Goal: Communication & Community: Answer question/provide support

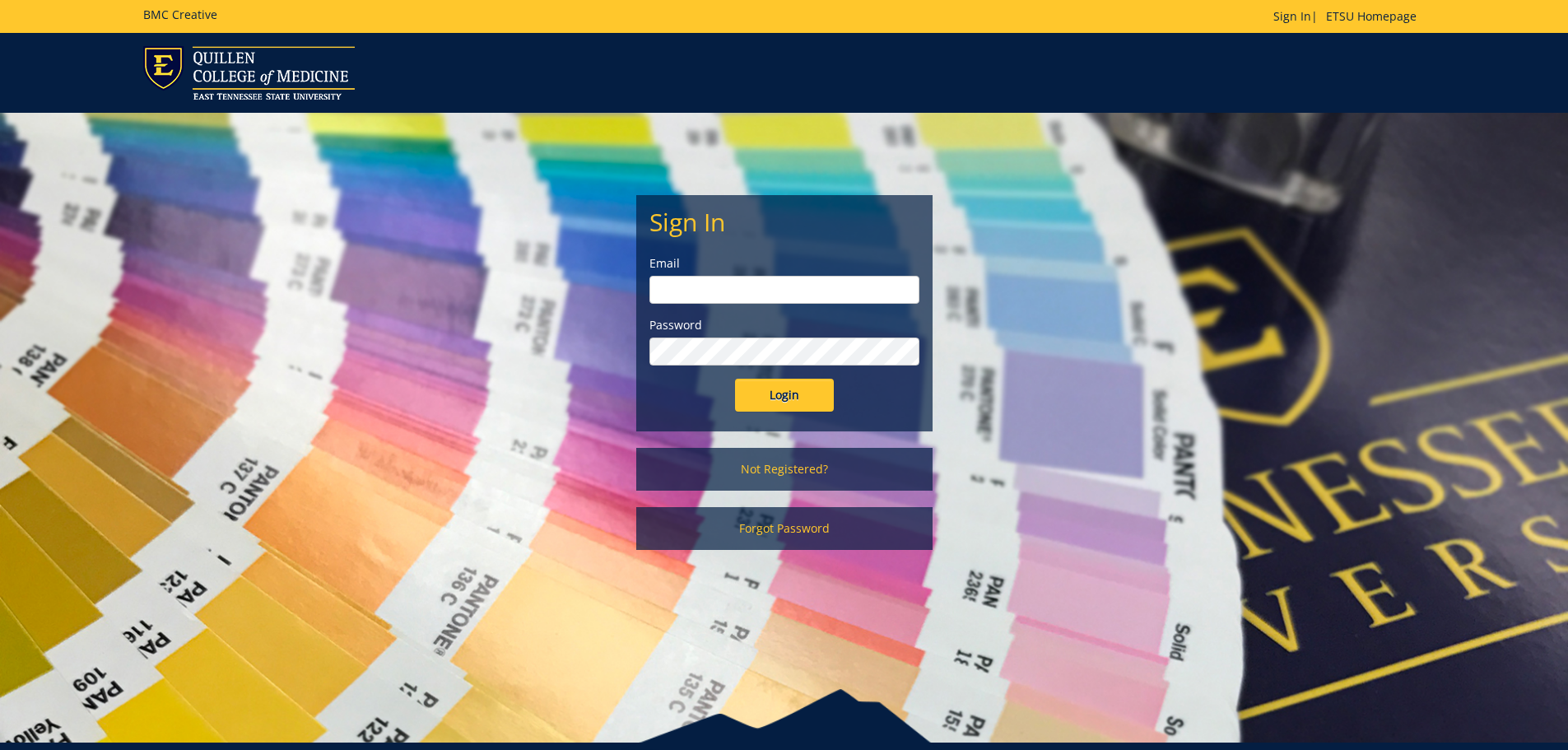
click at [758, 297] on input "email" at bounding box center [784, 289] width 270 height 28
type input "[EMAIL_ADDRESS][DOMAIN_NAME]"
click at [735, 378] on input "Login" at bounding box center [784, 395] width 98 height 32
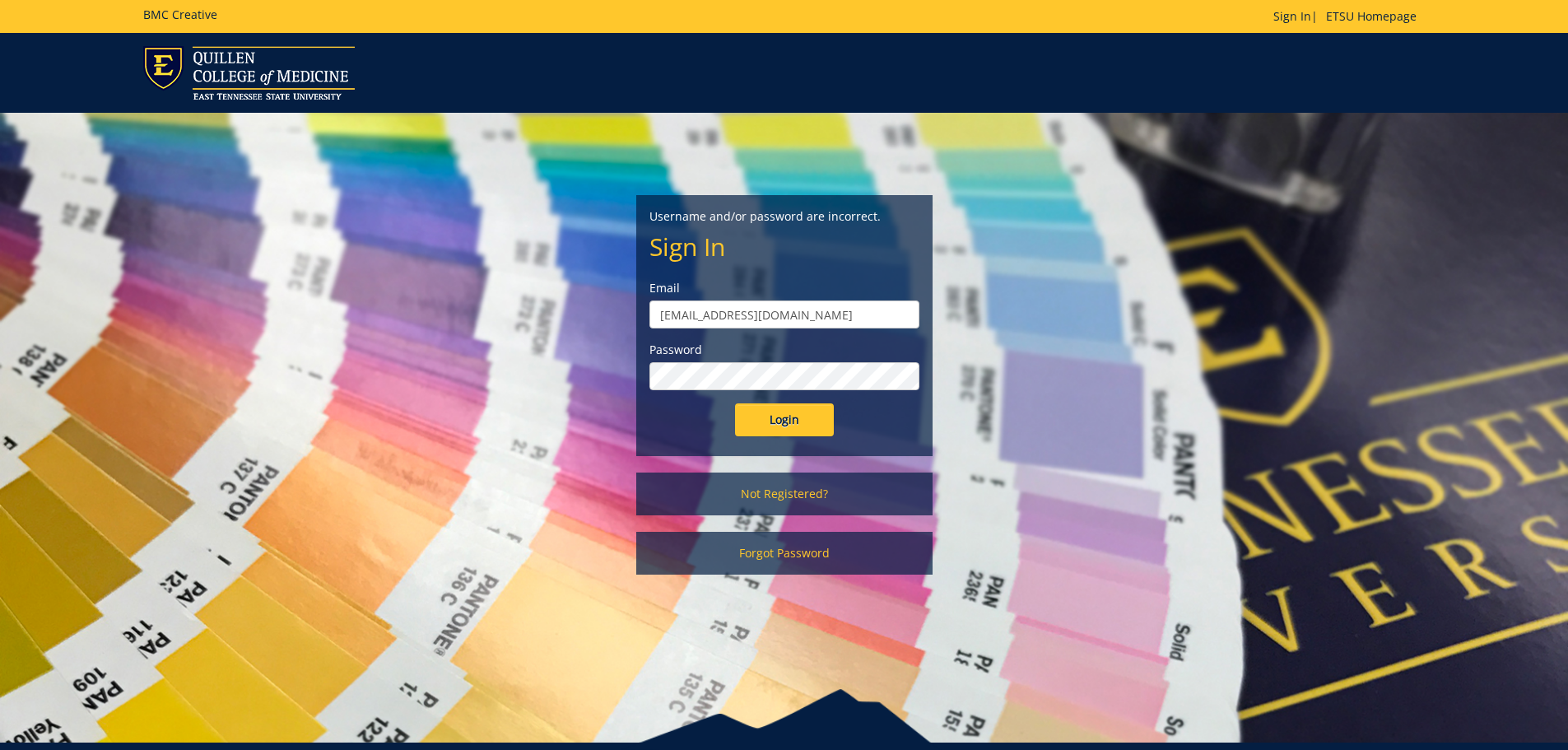
click at [788, 312] on input "[EMAIL_ADDRESS][DOMAIN_NAME]" at bounding box center [784, 313] width 270 height 28
click at [735, 403] on input "Login" at bounding box center [784, 419] width 98 height 32
type input "[EMAIL_ADDRESS][DOMAIN_NAME]"
click at [777, 425] on input "Login" at bounding box center [784, 419] width 98 height 32
click at [777, 424] on input "Login" at bounding box center [784, 419] width 98 height 32
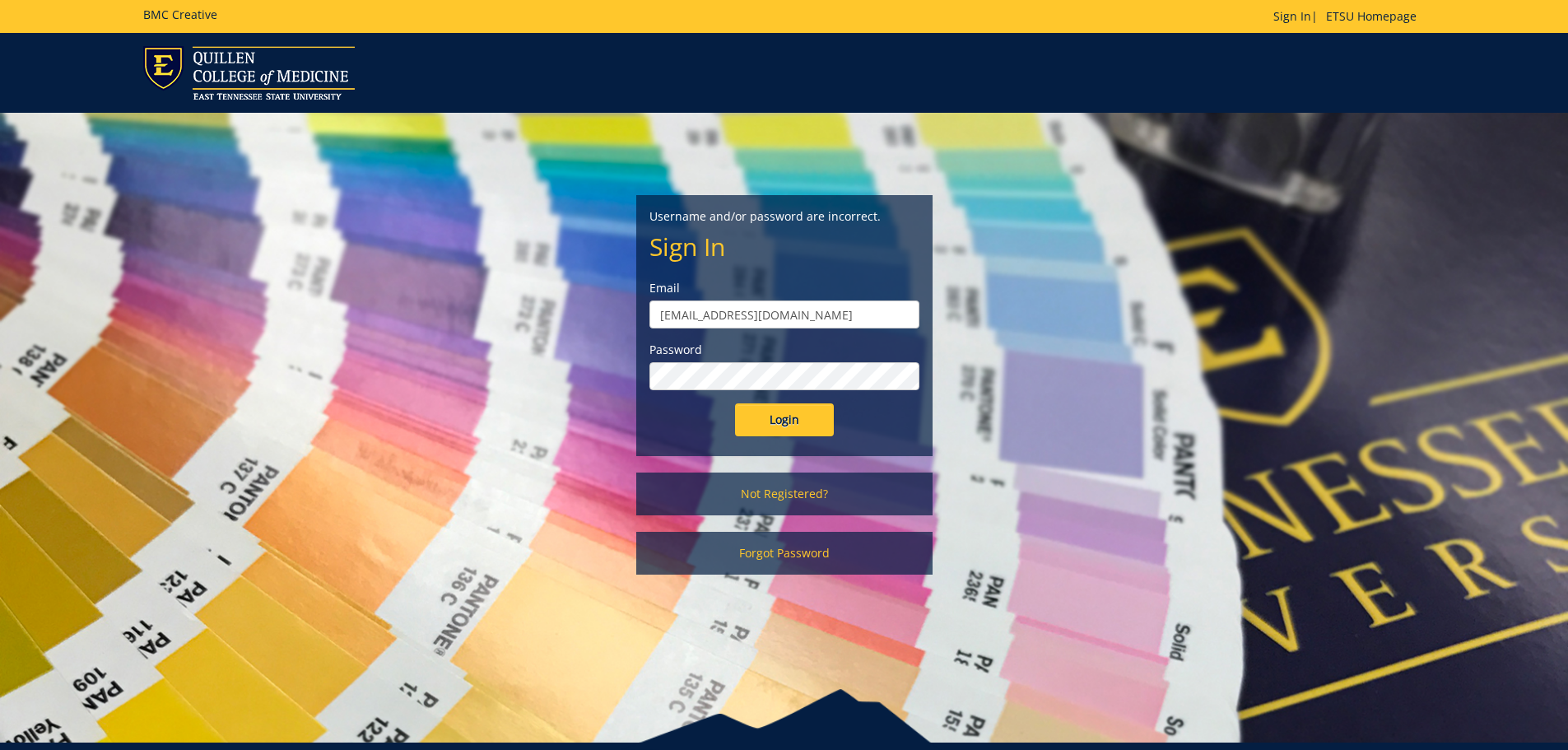
click at [735, 403] on input "Login" at bounding box center [784, 419] width 98 height 32
click at [745, 555] on link "Forgot Password" at bounding box center [784, 553] width 296 height 43
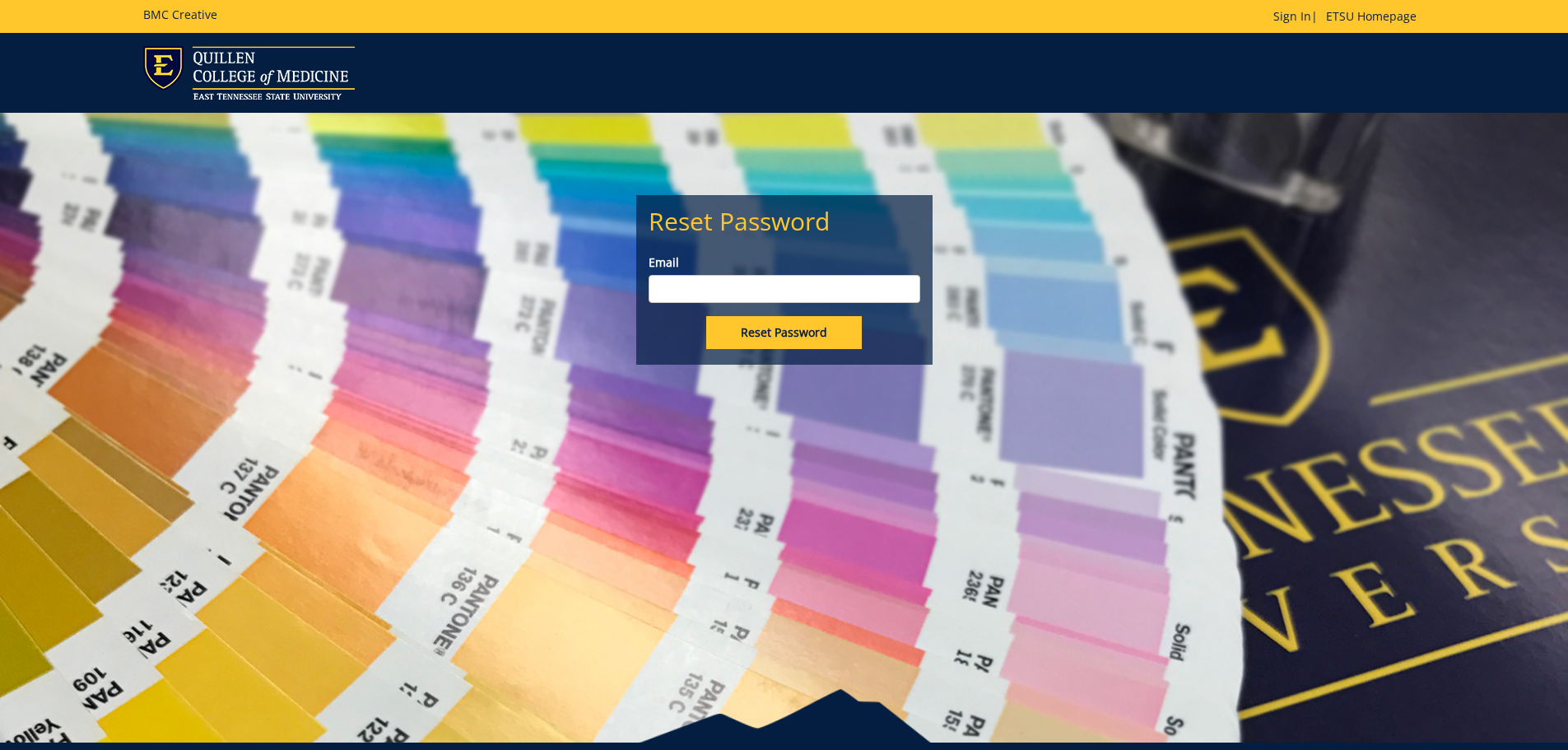
click at [762, 285] on input "Email" at bounding box center [784, 289] width 271 height 28
type input "ferrellkd@etsu.edu"
click at [771, 331] on input "Reset Password" at bounding box center [784, 332] width 156 height 32
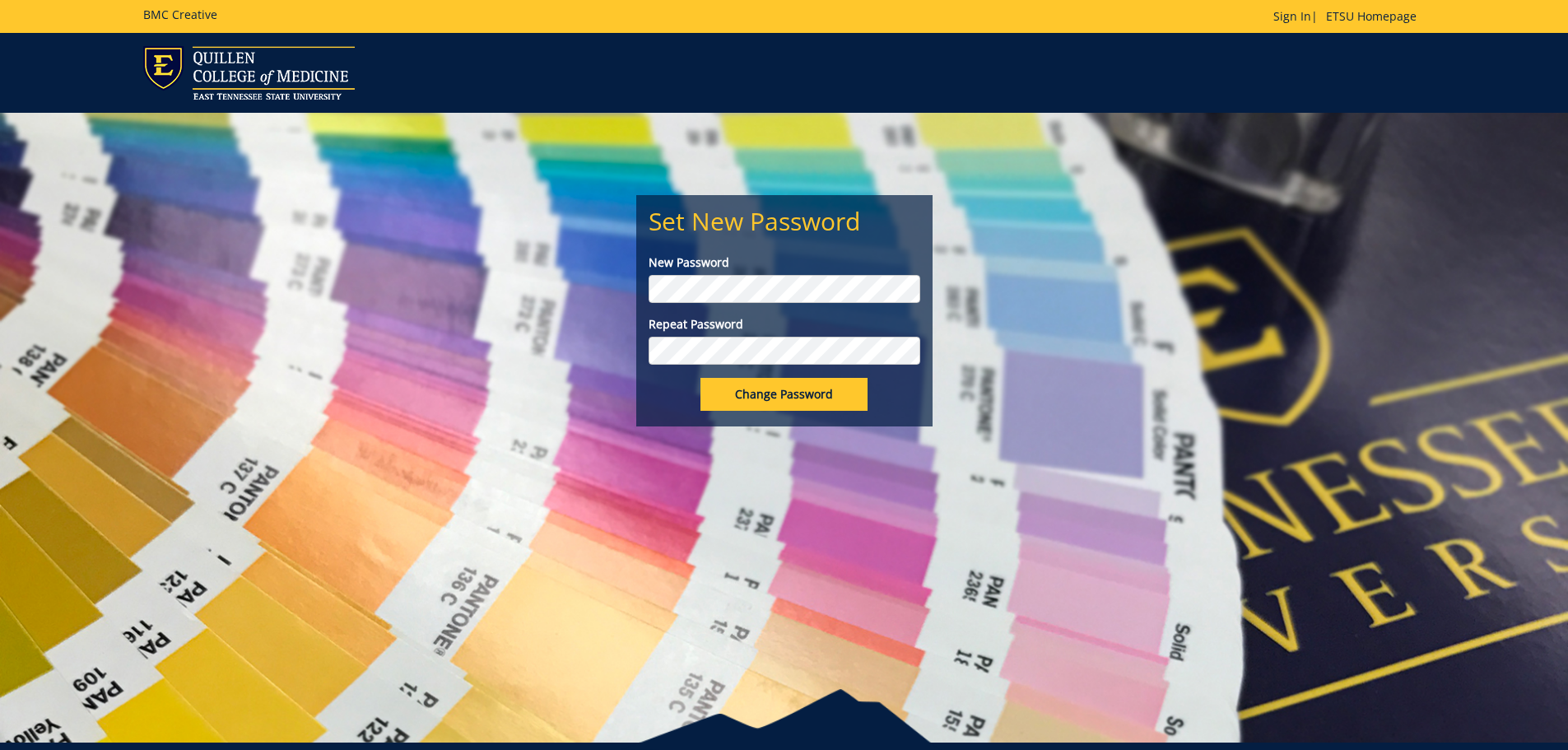
click at [700, 377] on input "Change Password" at bounding box center [784, 394] width 167 height 32
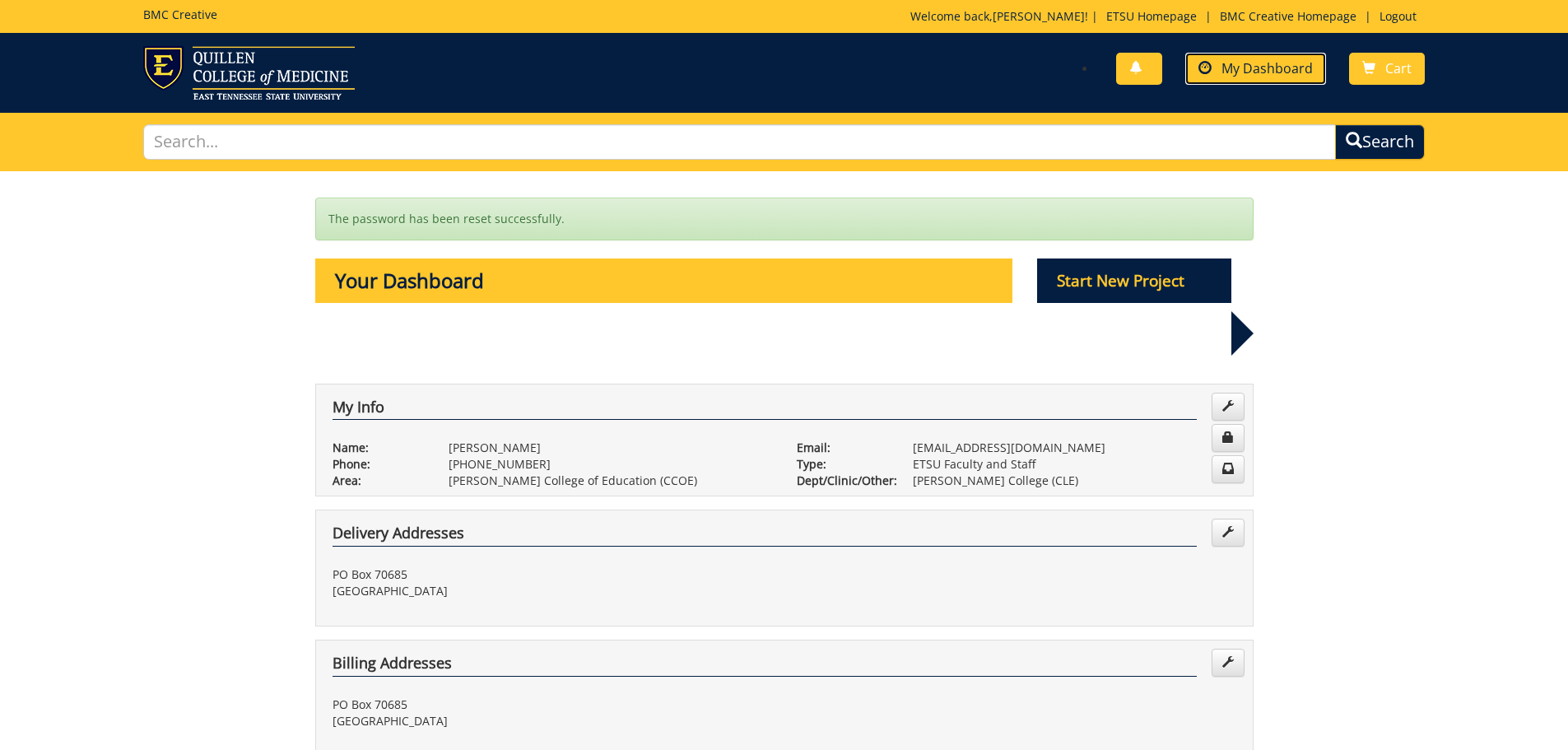
click at [1250, 66] on span "My Dashboard" at bounding box center [1268, 68] width 92 height 18
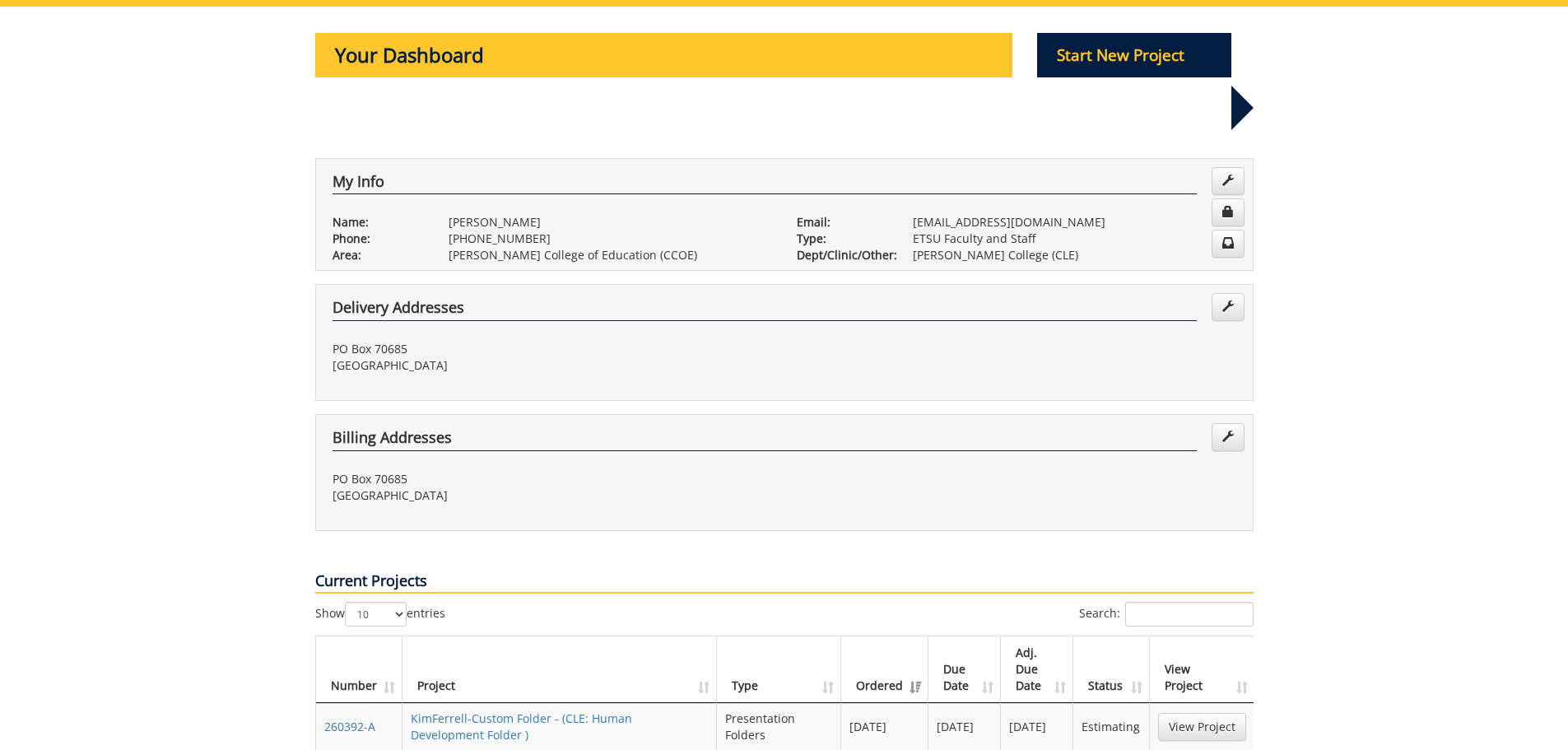
scroll to position [330, 0]
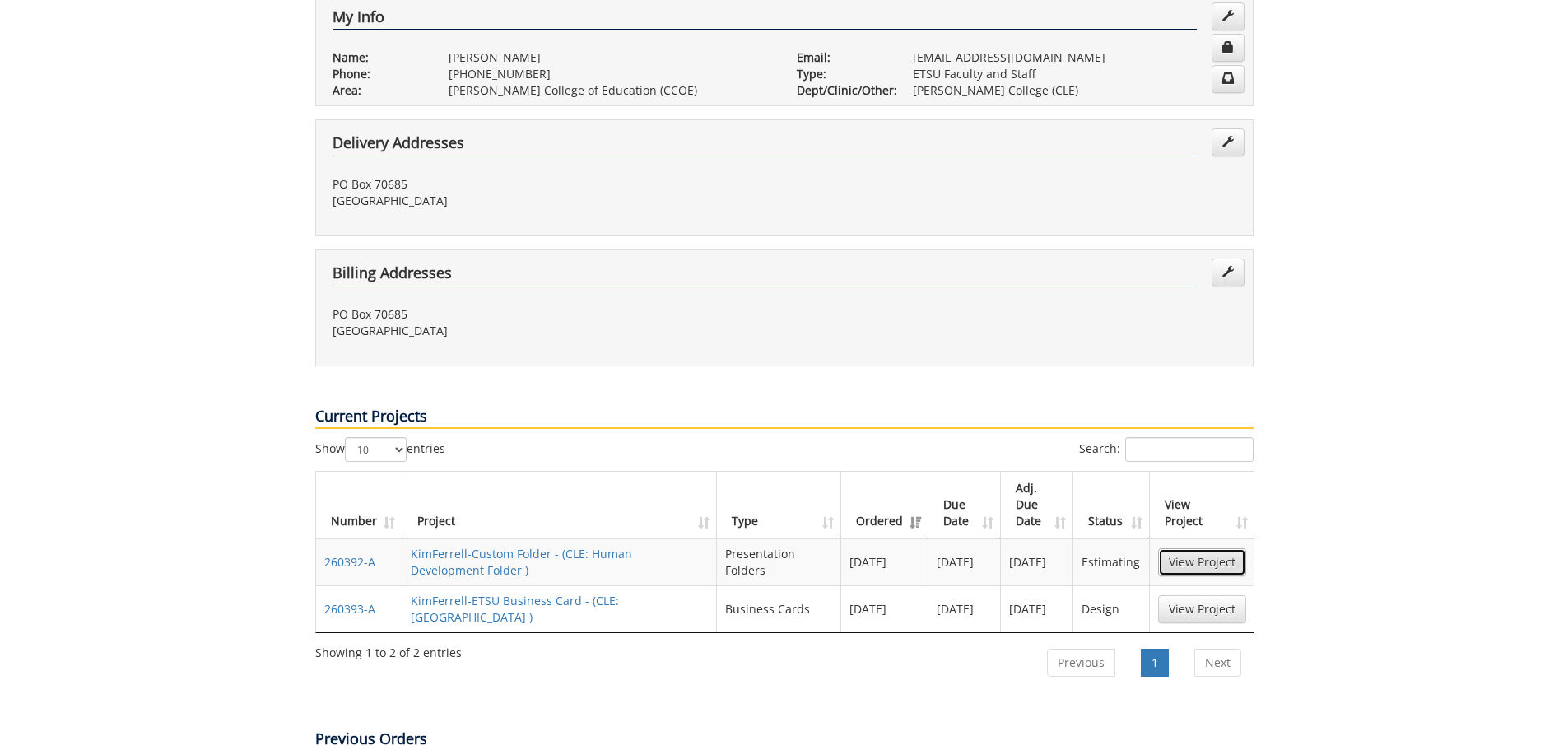
click at [1213, 548] on link "View Project" at bounding box center [1202, 562] width 88 height 28
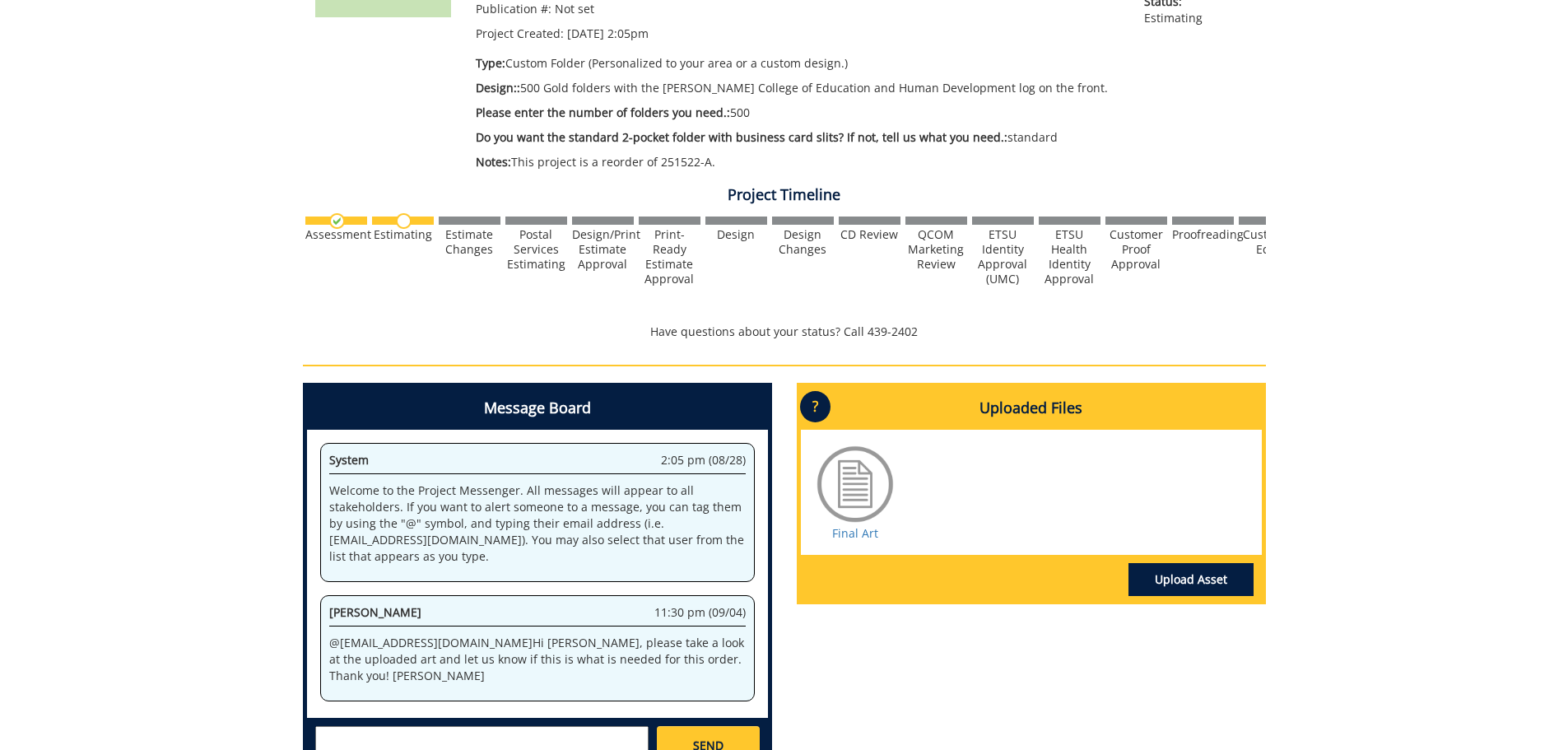
scroll to position [412, 0]
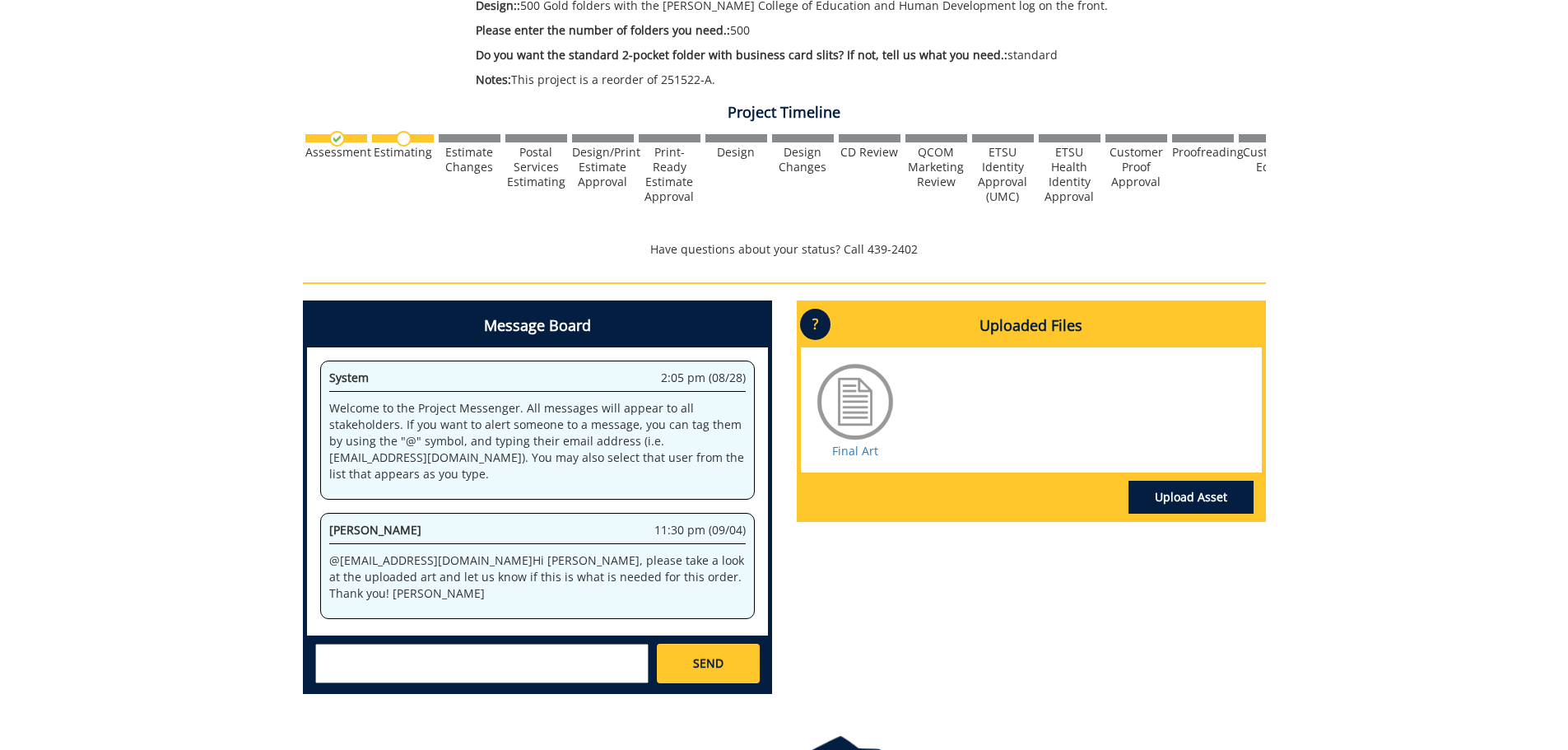
click at [842, 401] on div at bounding box center [855, 401] width 82 height 82
click at [845, 449] on link "Final Art" at bounding box center [855, 451] width 46 height 15
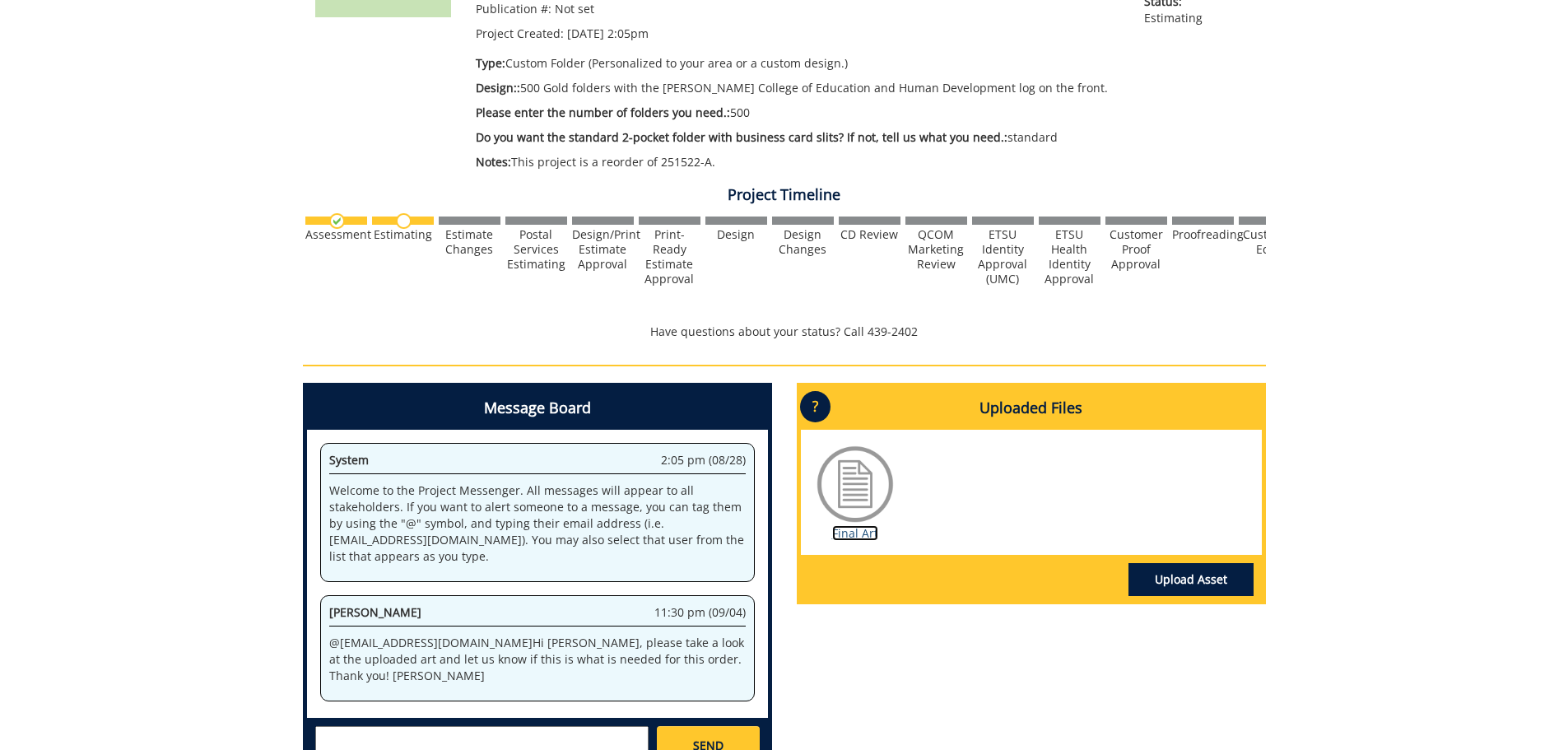
scroll to position [528, 0]
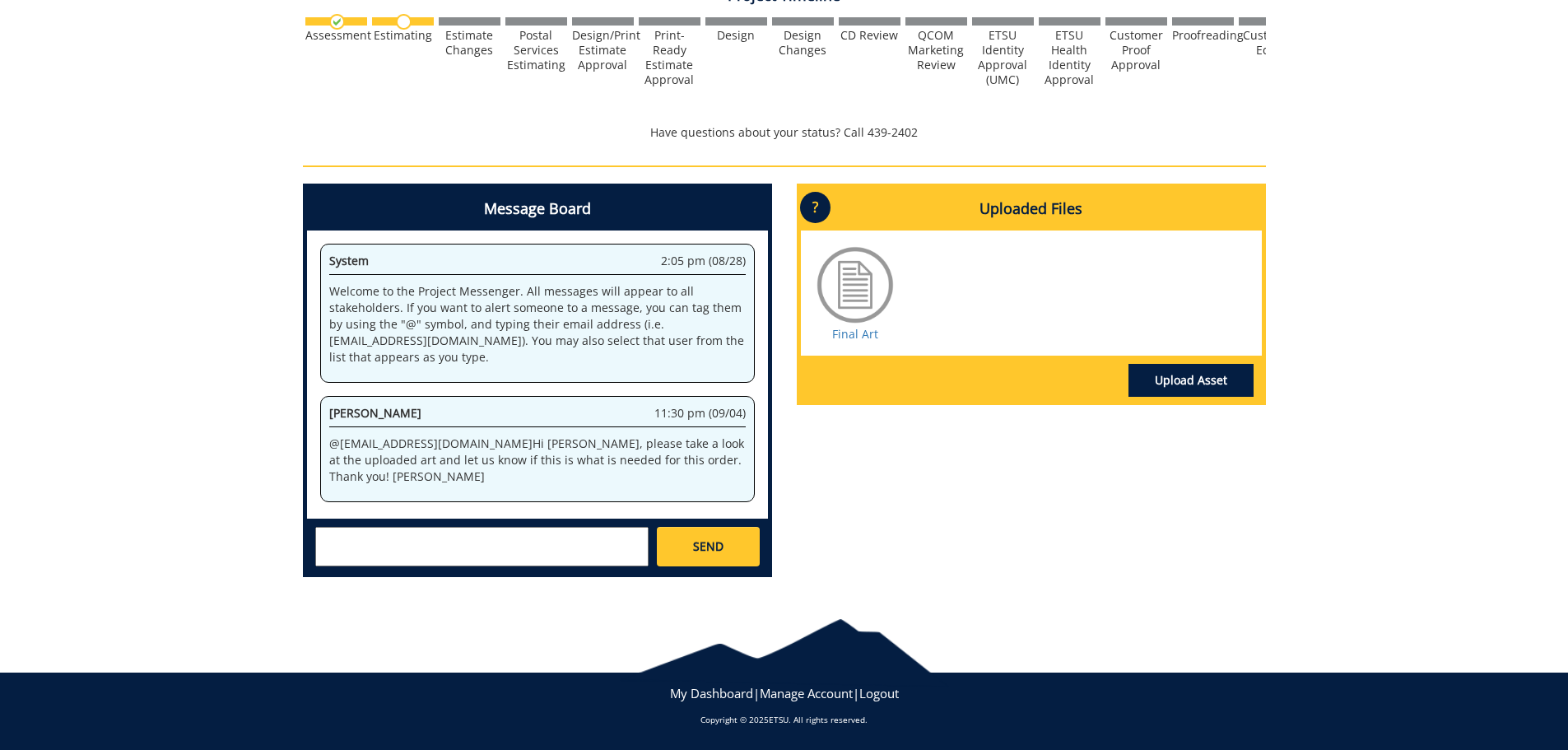
click at [506, 547] on textarea at bounding box center [482, 546] width 333 height 39
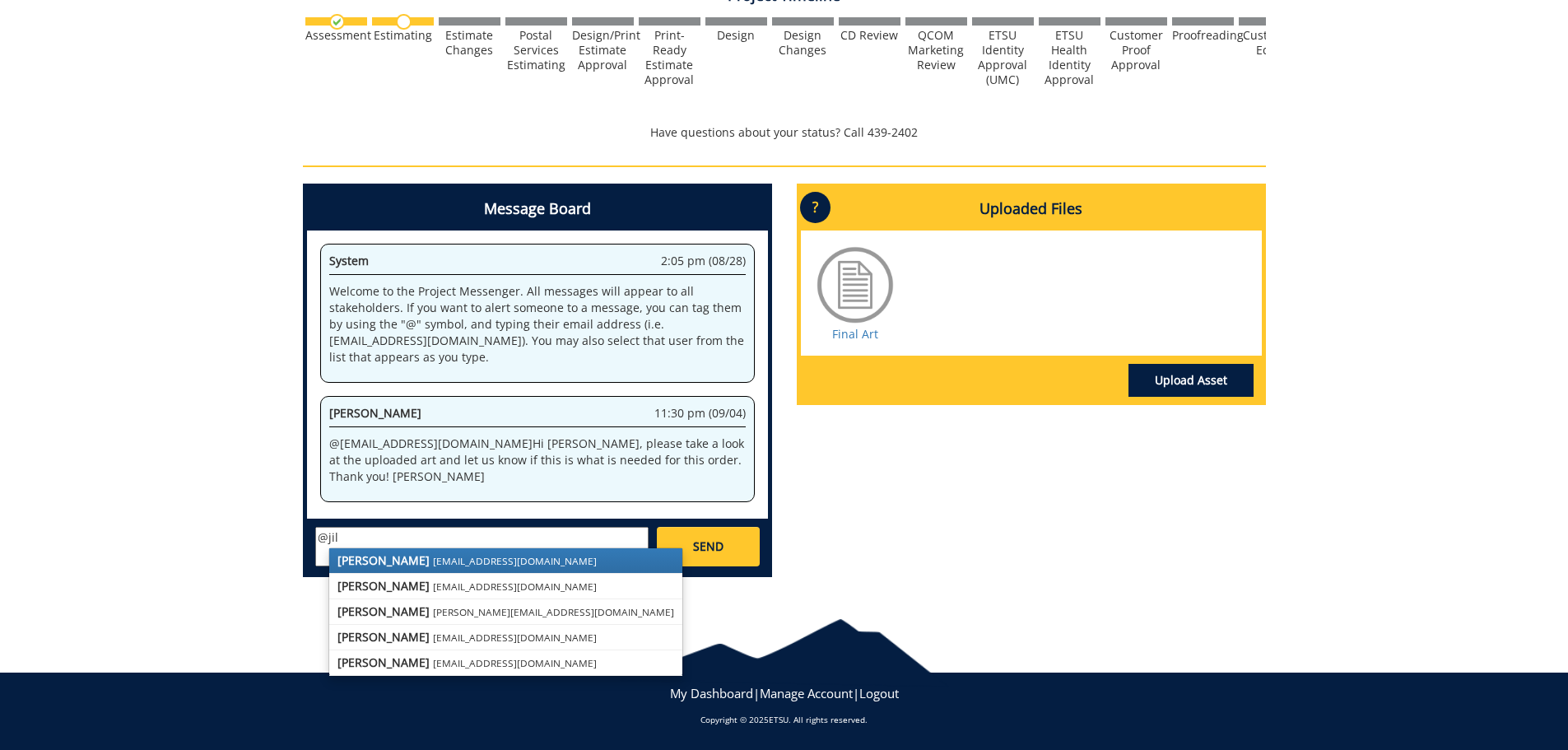
click at [433, 556] on small "fair@mail.etsu.edu" at bounding box center [514, 561] width 163 height 13
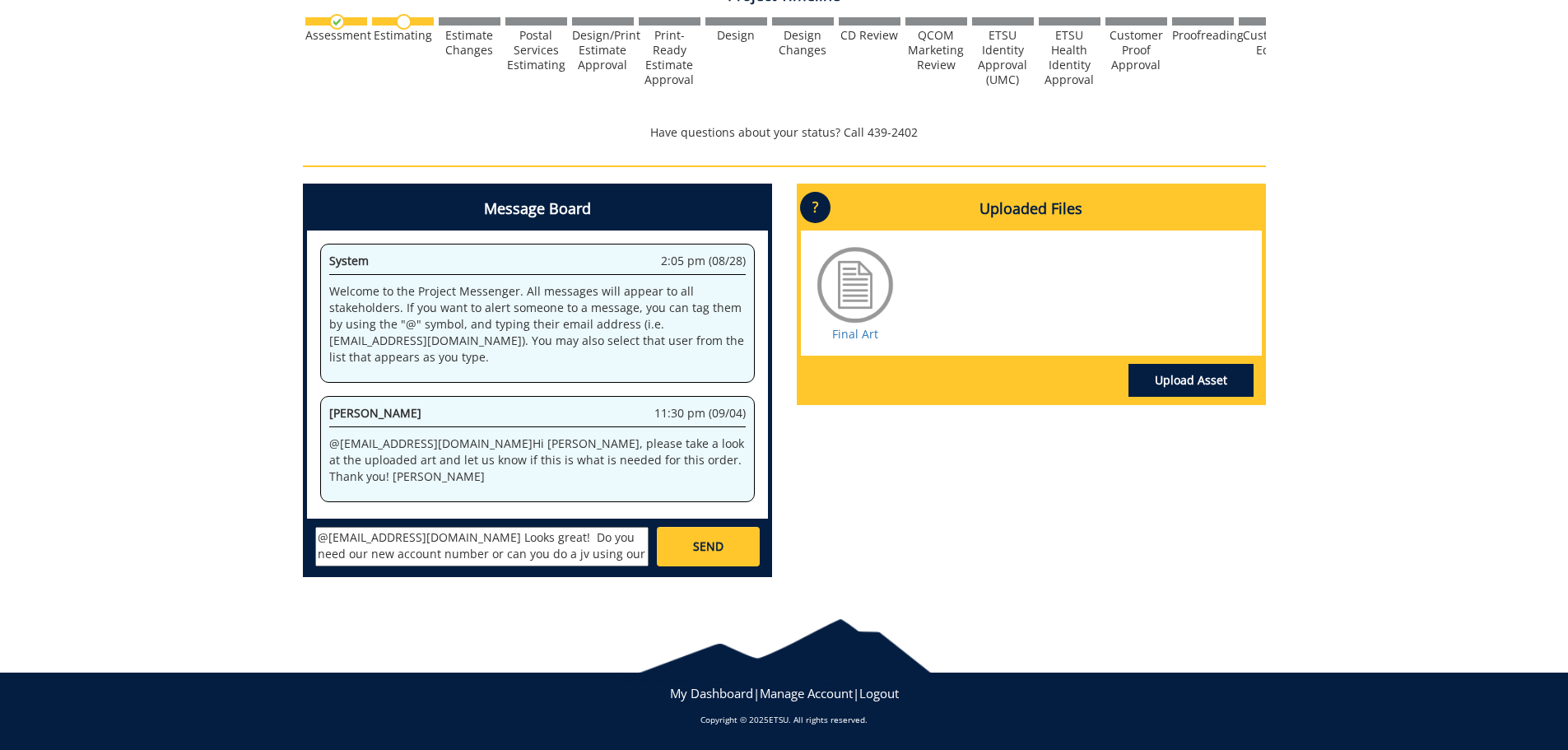
click at [625, 543] on textarea "@fair@mail.etsu.edu Looks great! Do you need our new account number or can you …" at bounding box center [482, 546] width 333 height 39
type textarea "@[EMAIL_ADDRESS][DOMAIN_NAME] Looks great! Do you need our new (Voyager) accoun…"
click at [675, 546] on link "SEND" at bounding box center [708, 546] width 102 height 39
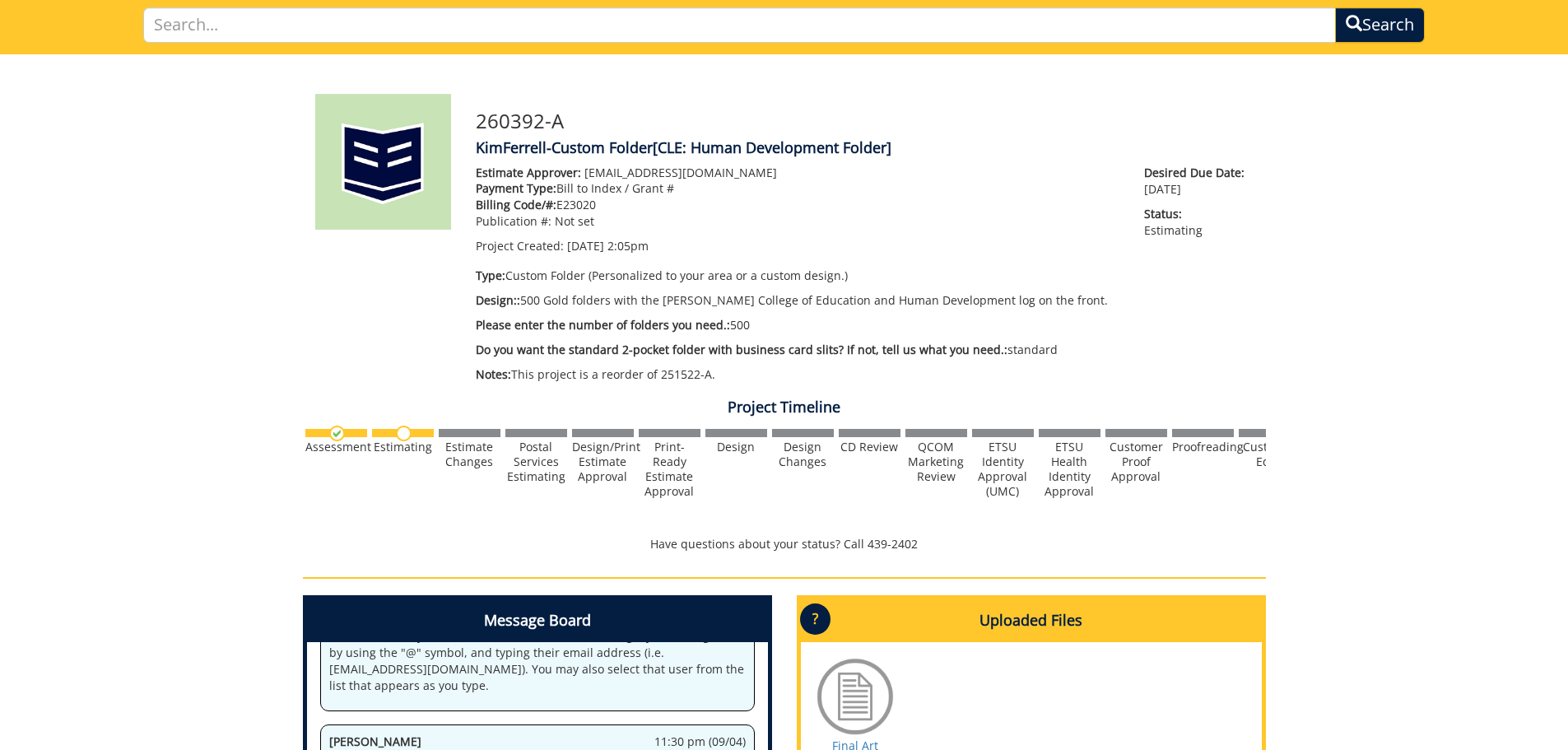
scroll to position [0, 0]
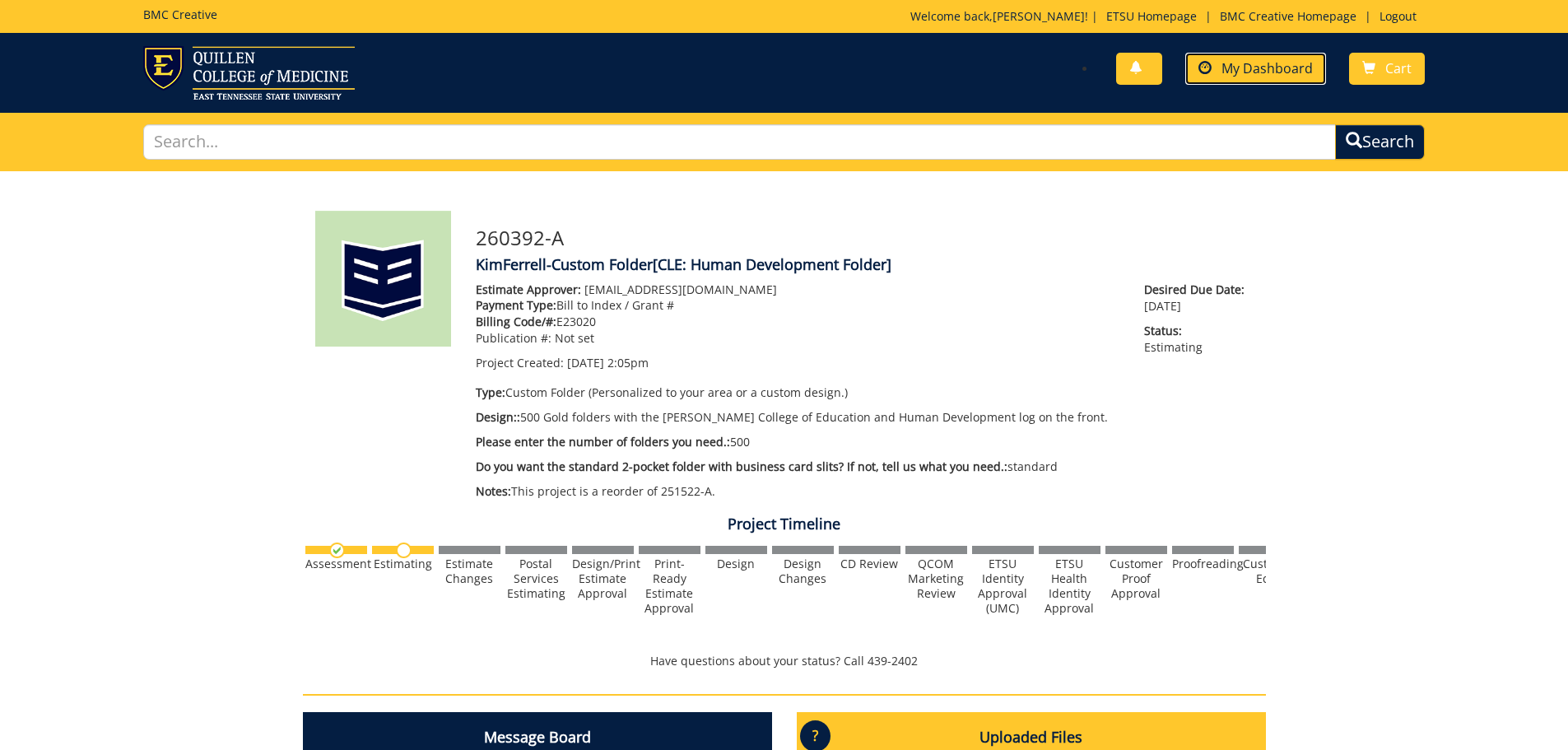
click at [1273, 62] on span "My Dashboard" at bounding box center [1268, 68] width 92 height 18
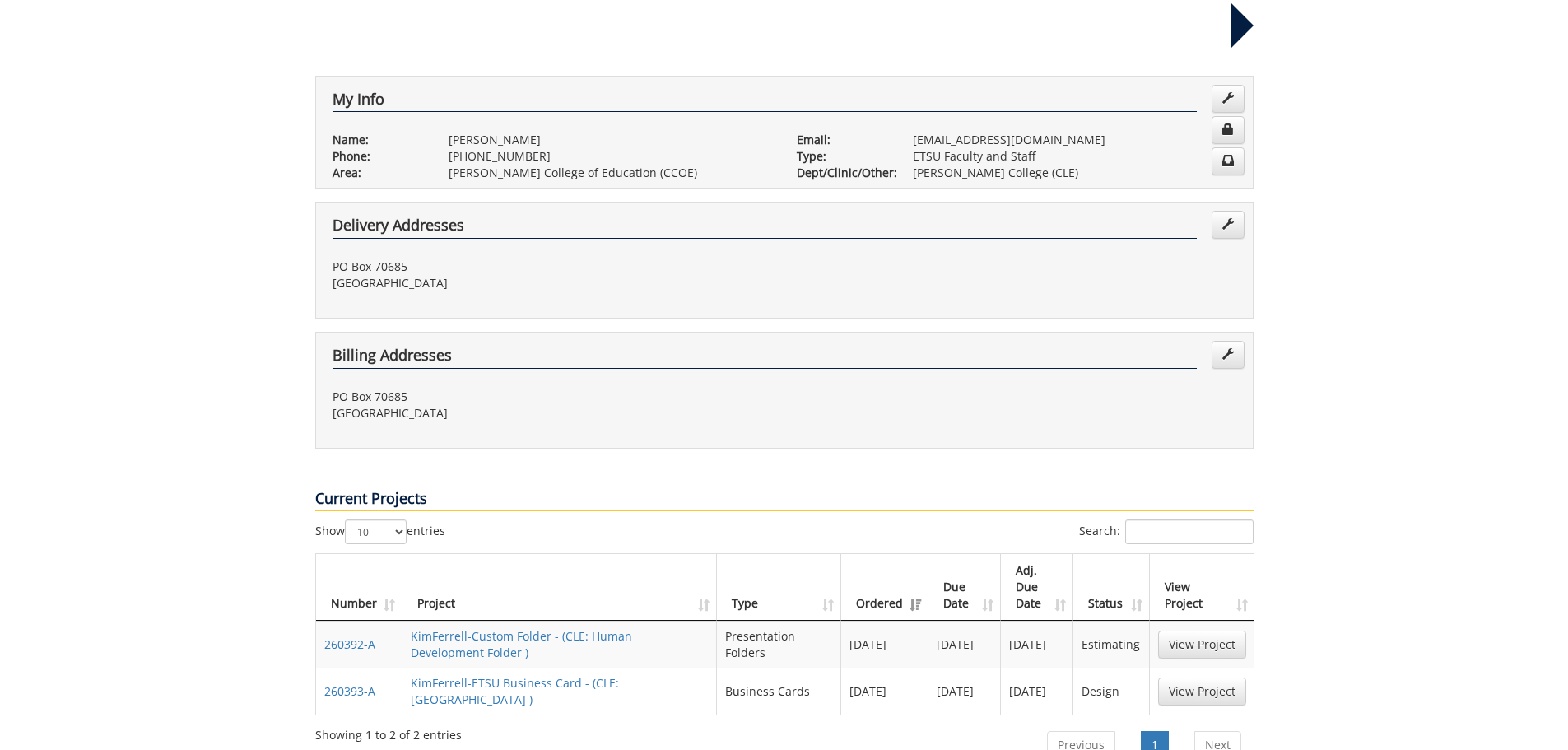
scroll to position [330, 0]
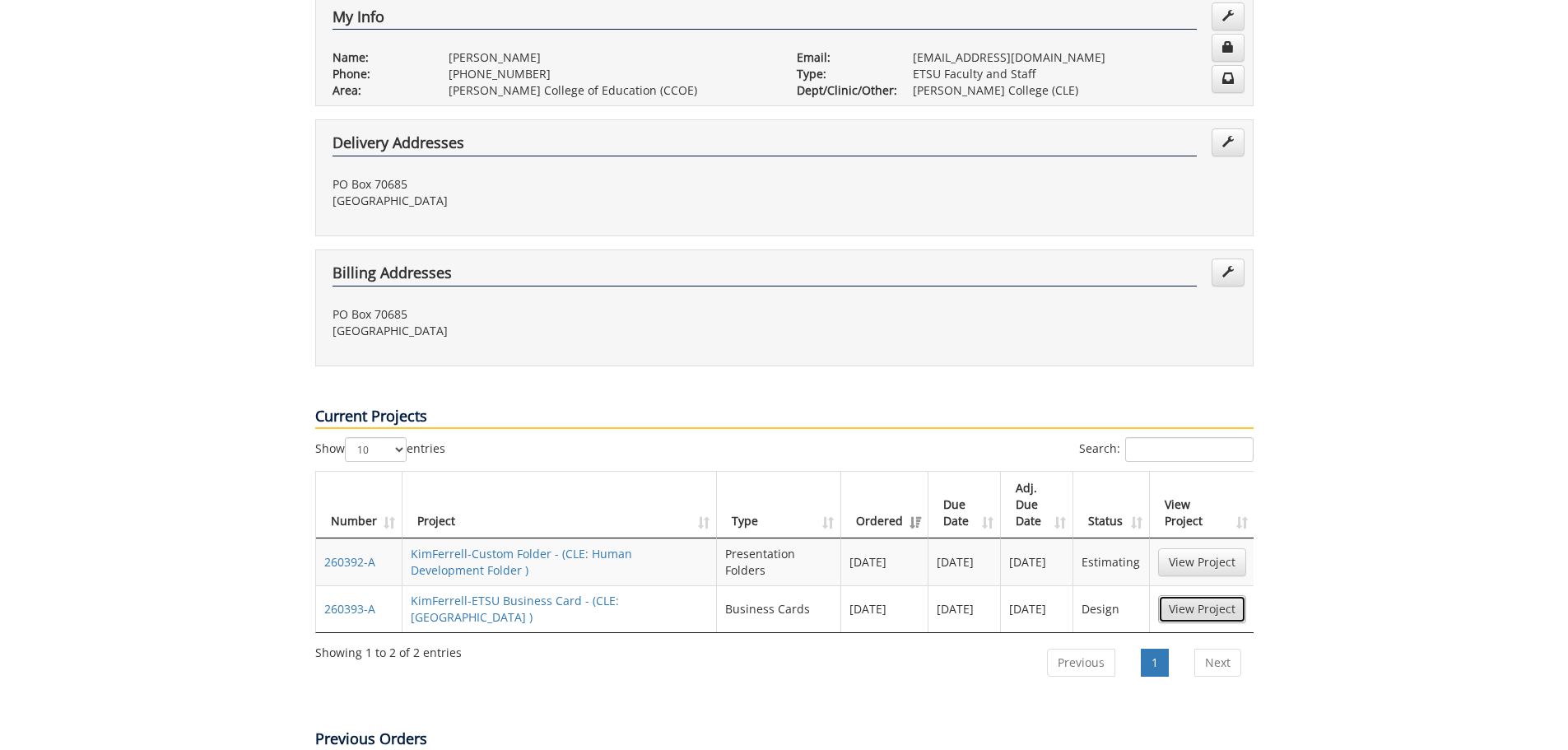
click at [1184, 595] on link "View Project" at bounding box center [1202, 609] width 88 height 28
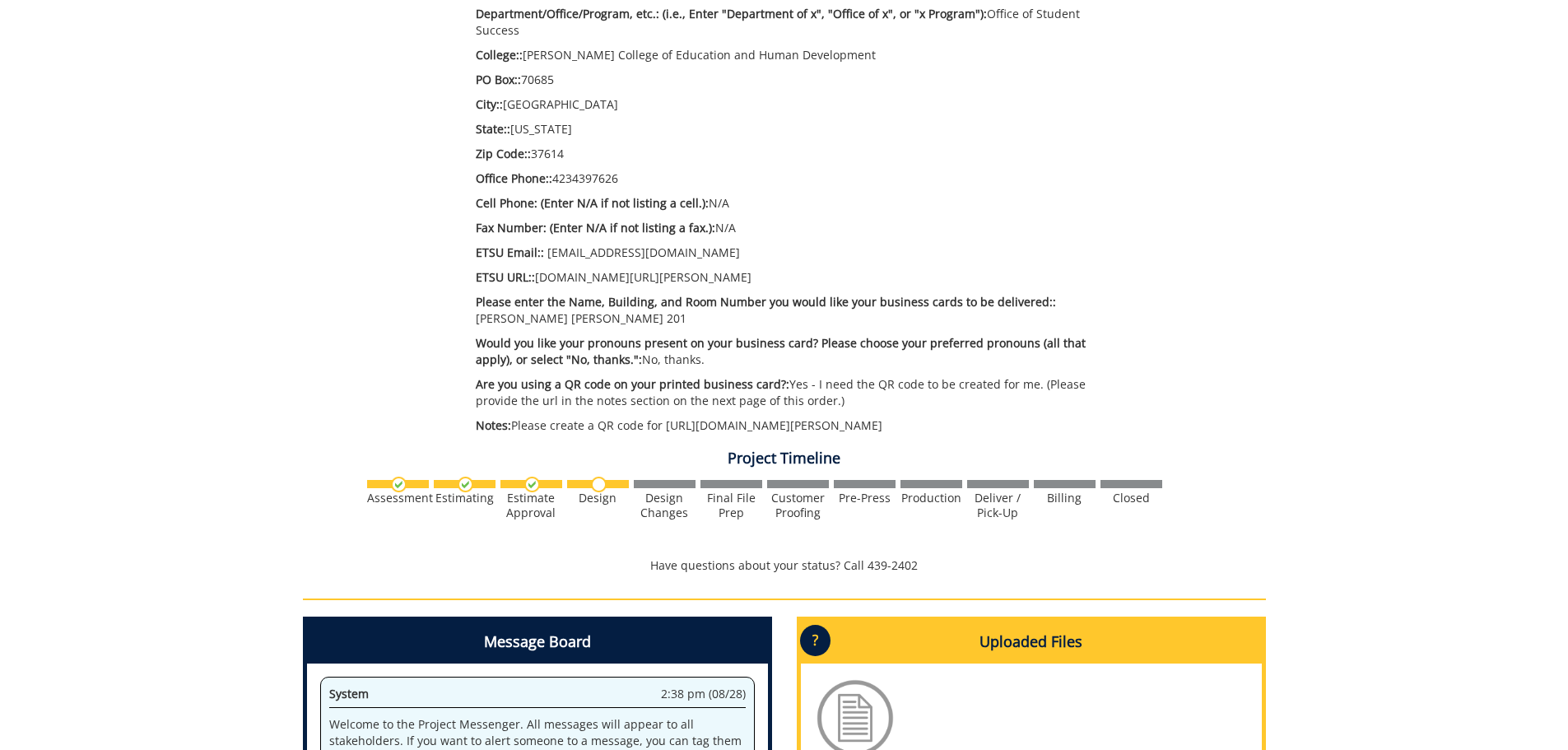
scroll to position [824, 0]
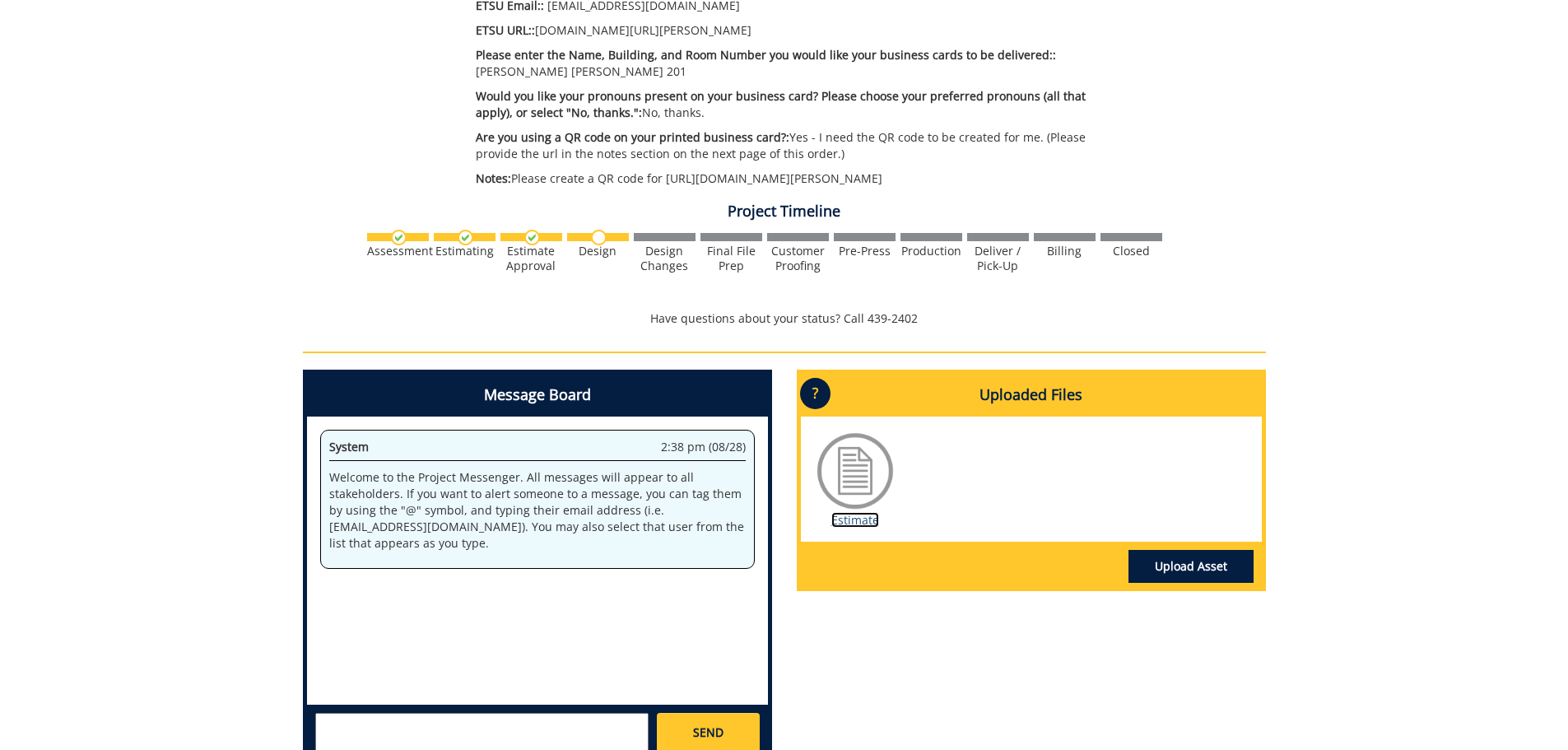
click at [870, 512] on link "Estimate" at bounding box center [855, 520] width 48 height 15
click at [1229, 553] on link "Upload Asset" at bounding box center [1191, 567] width 125 height 32
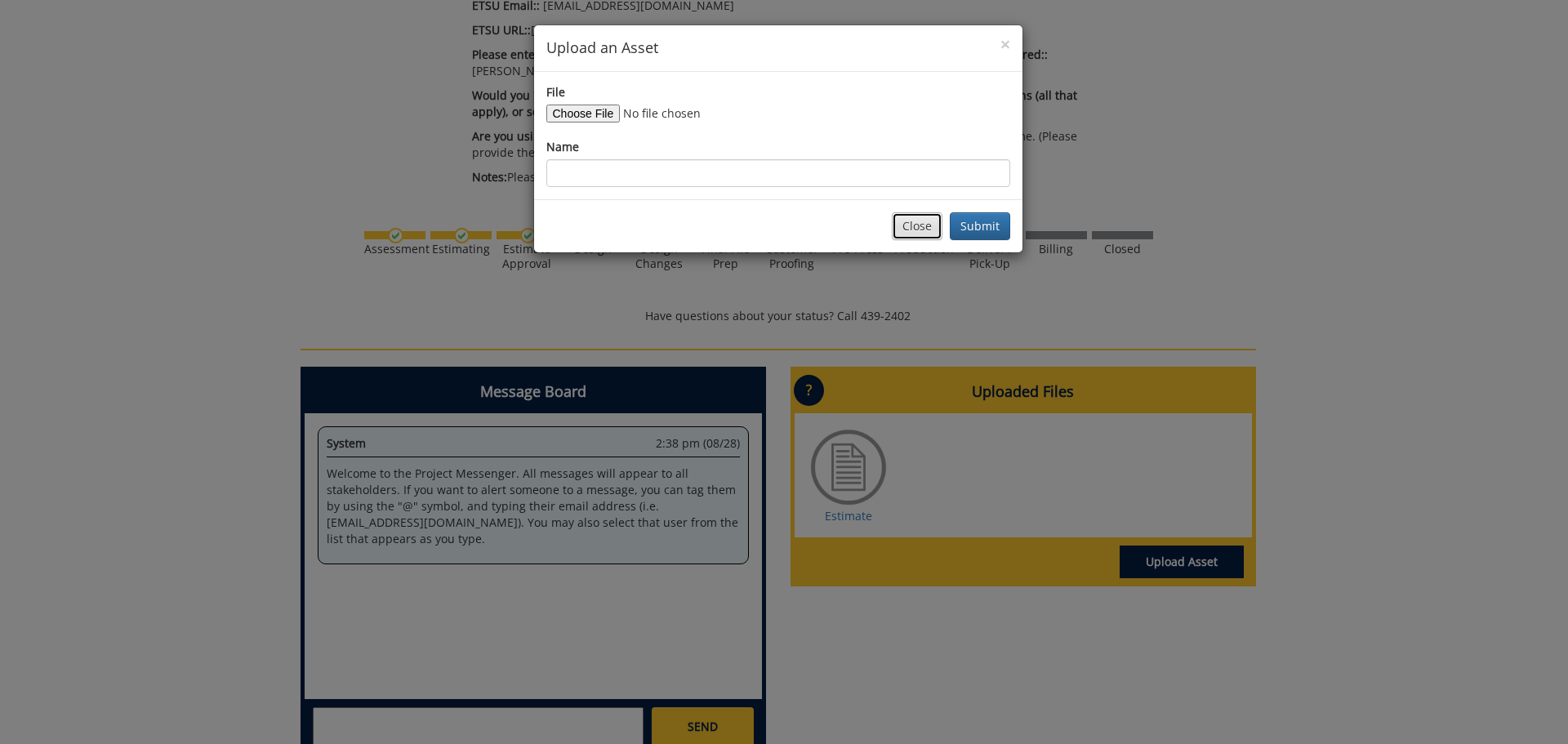
click at [932, 218] on button "Close" at bounding box center [917, 226] width 50 height 27
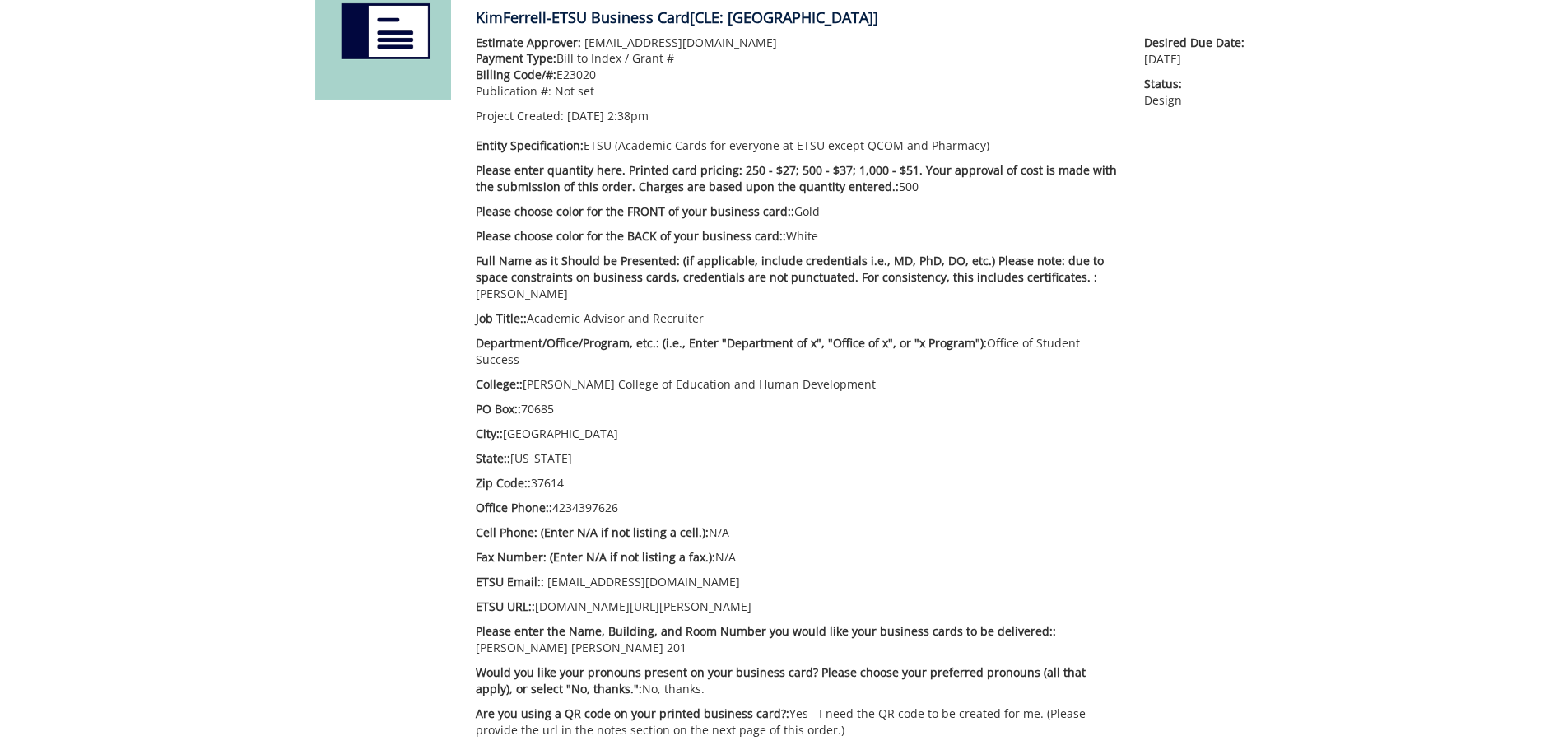
scroll to position [0, 0]
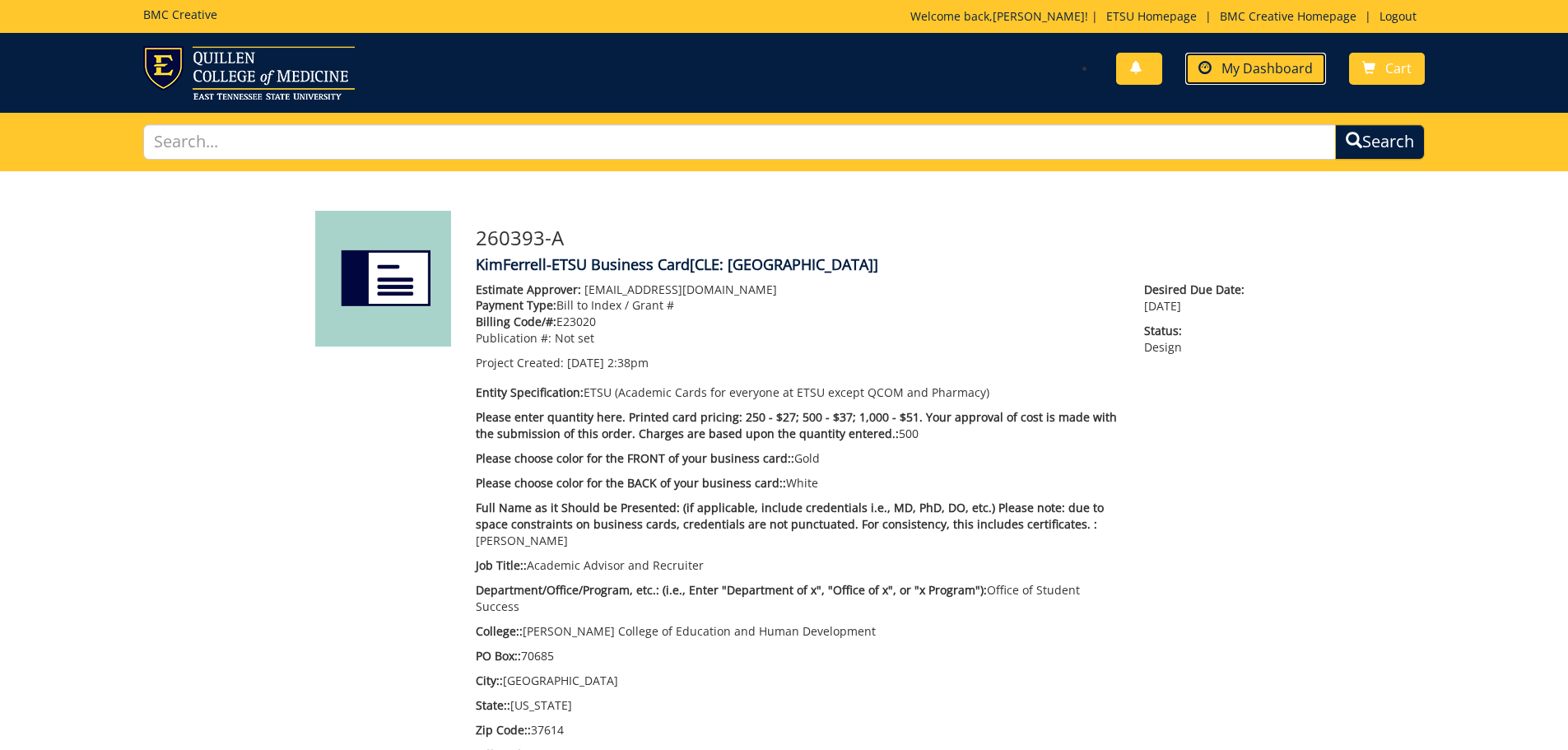
click at [1230, 73] on span "My Dashboard" at bounding box center [1268, 68] width 92 height 18
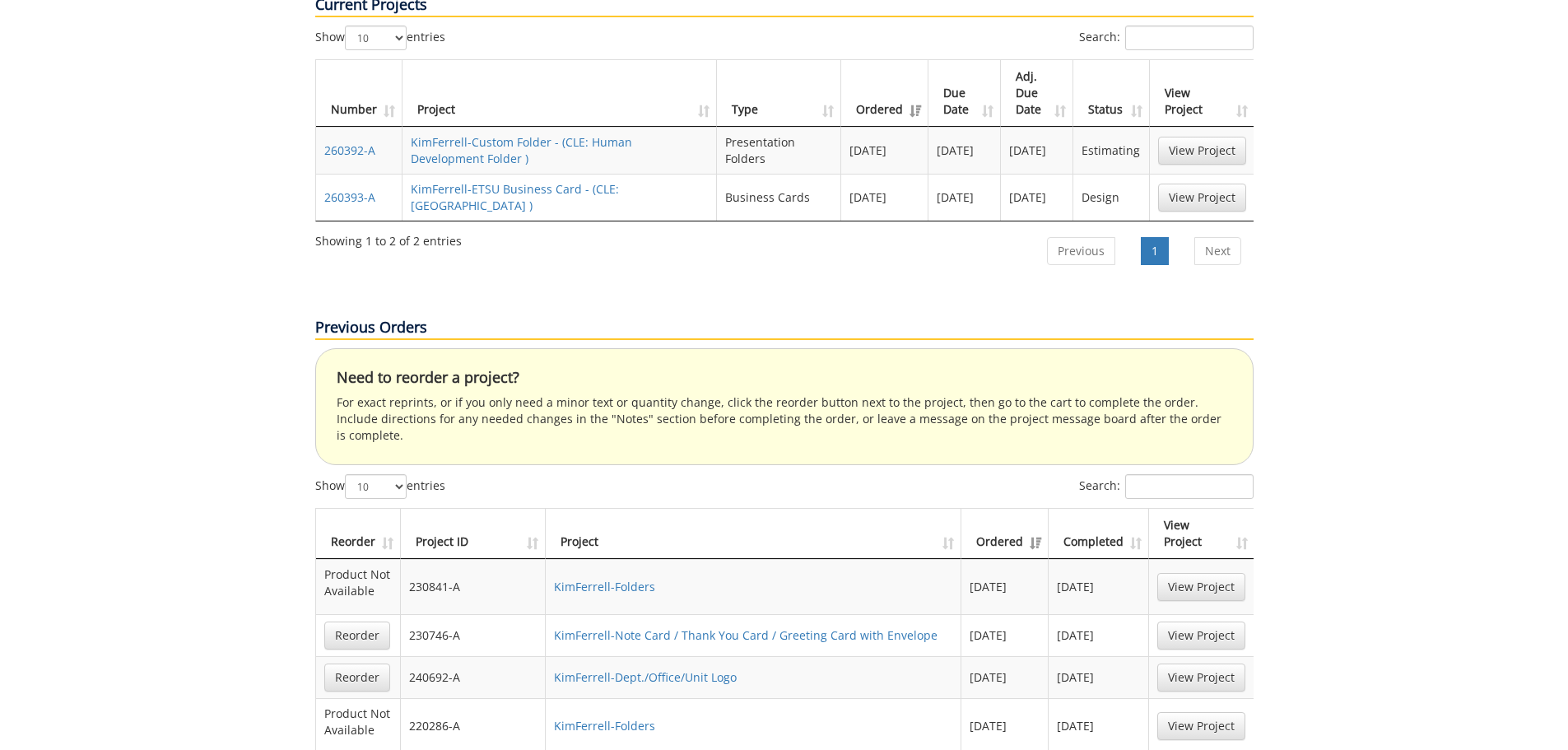
scroll to position [412, 0]
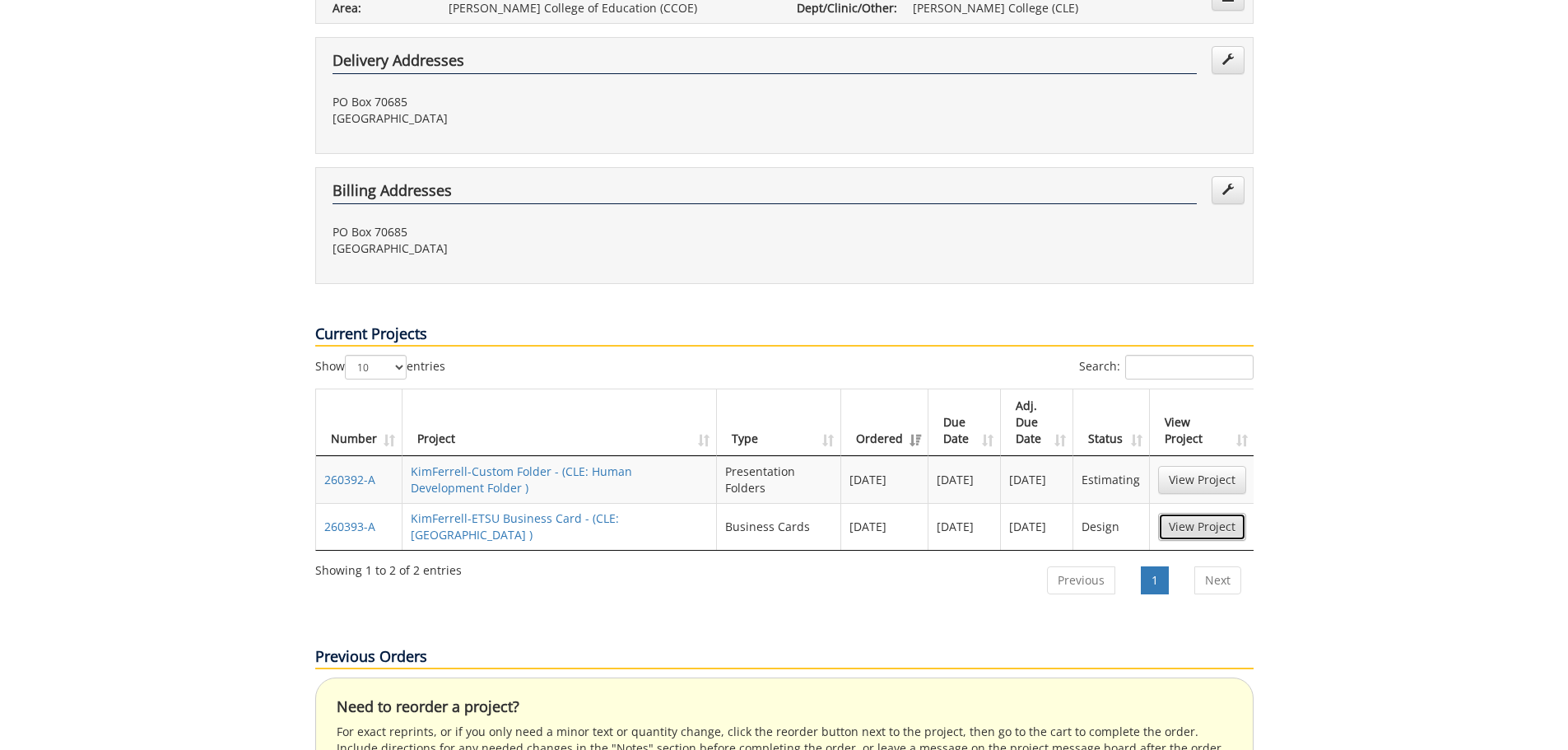
click at [1187, 513] on link "View Project" at bounding box center [1202, 526] width 88 height 28
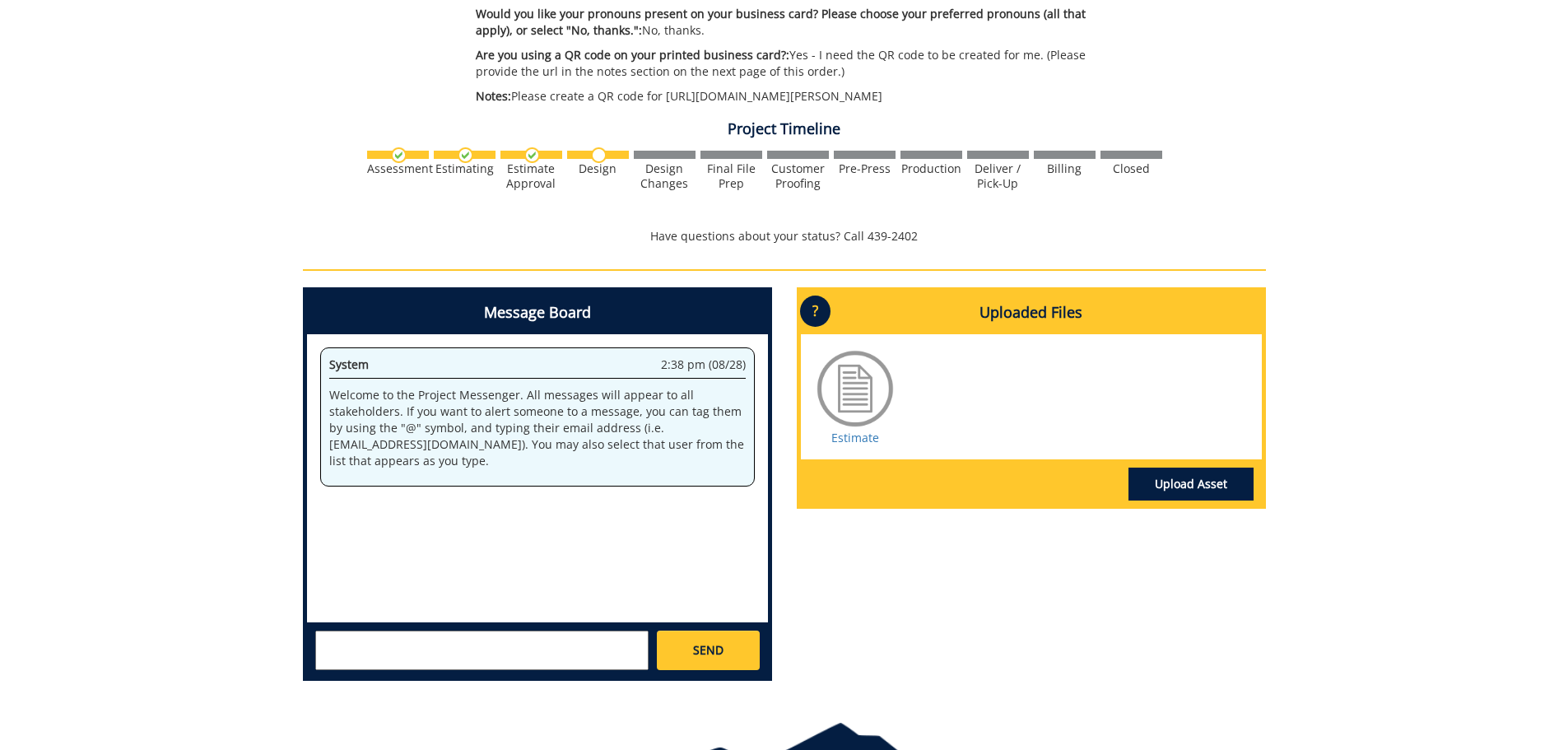
scroll to position [988, 0]
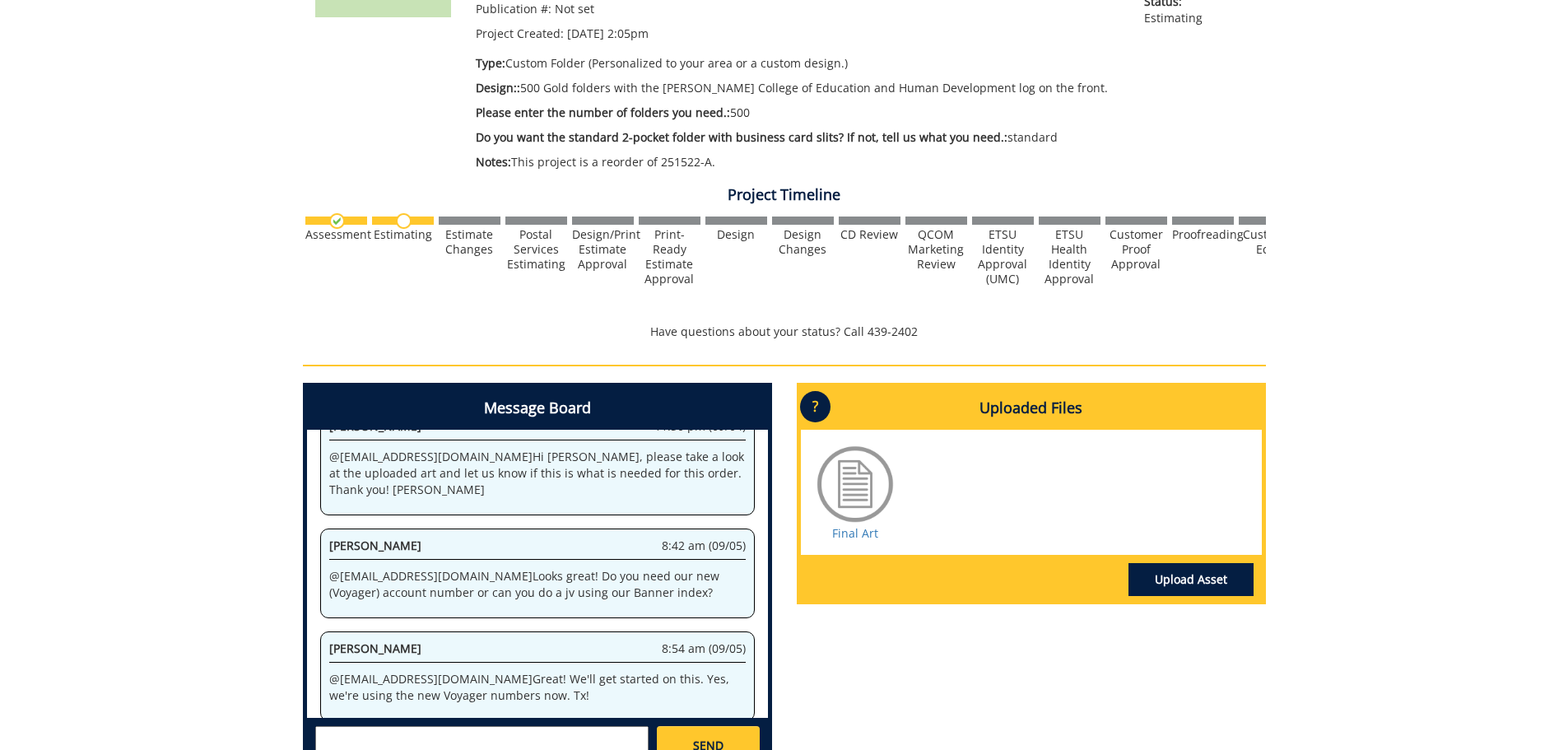
scroll to position [494, 0]
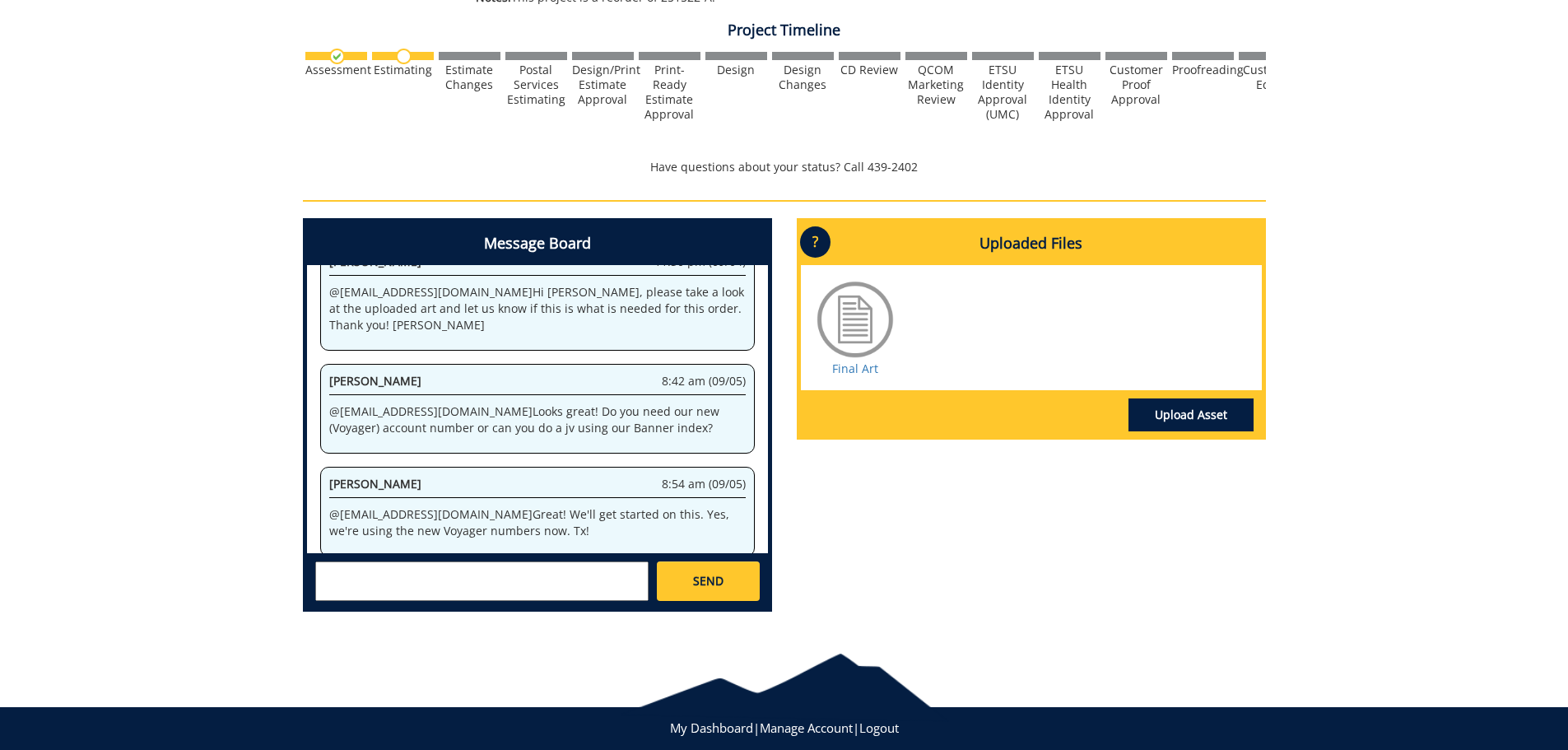
click at [448, 578] on textarea at bounding box center [482, 581] width 333 height 39
type textarea "@[EMAIL_ADDRESS][DOMAIN_NAME] - Our new number is 1055000100000100-7400-400-999…"
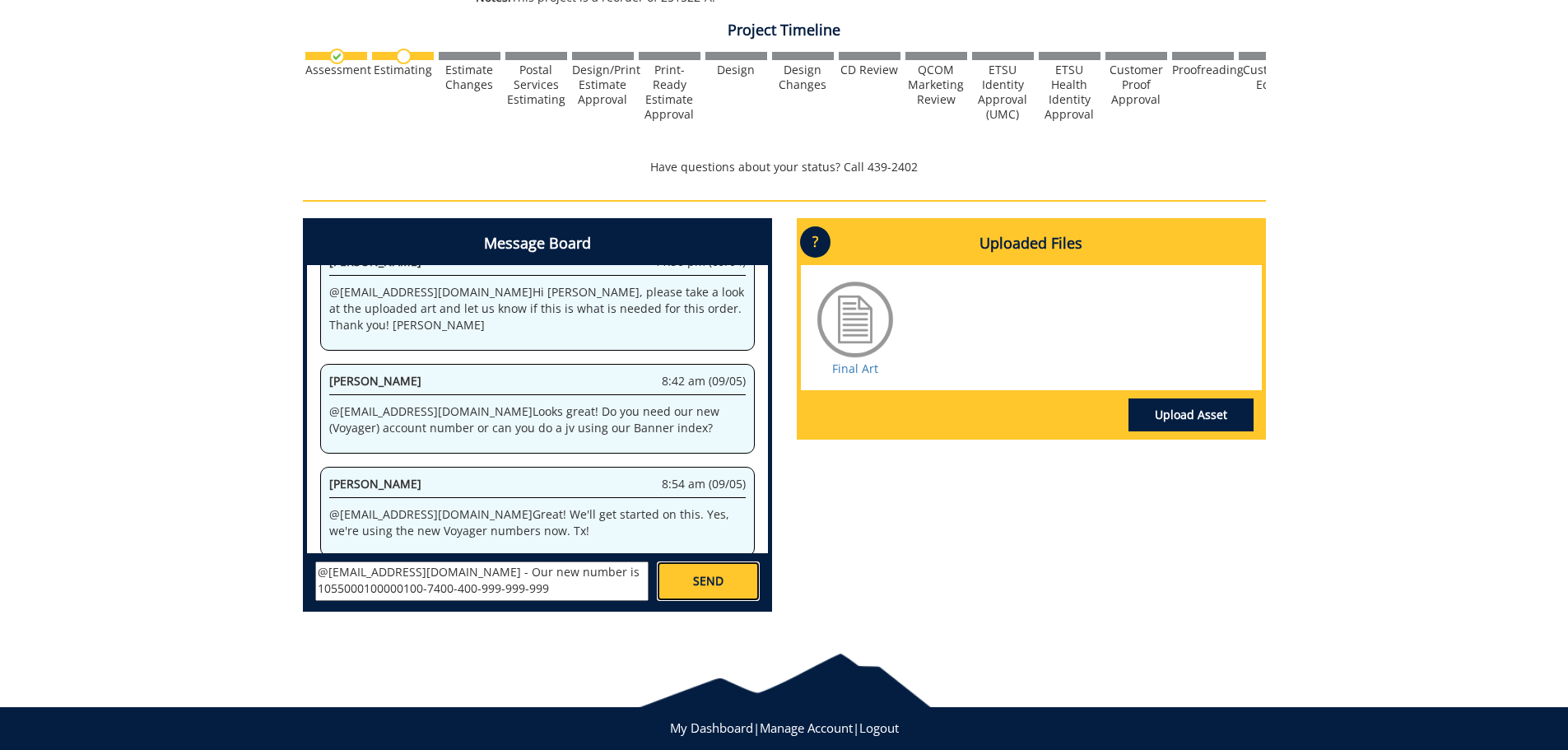
click at [717, 586] on span "SEND" at bounding box center [708, 581] width 31 height 16
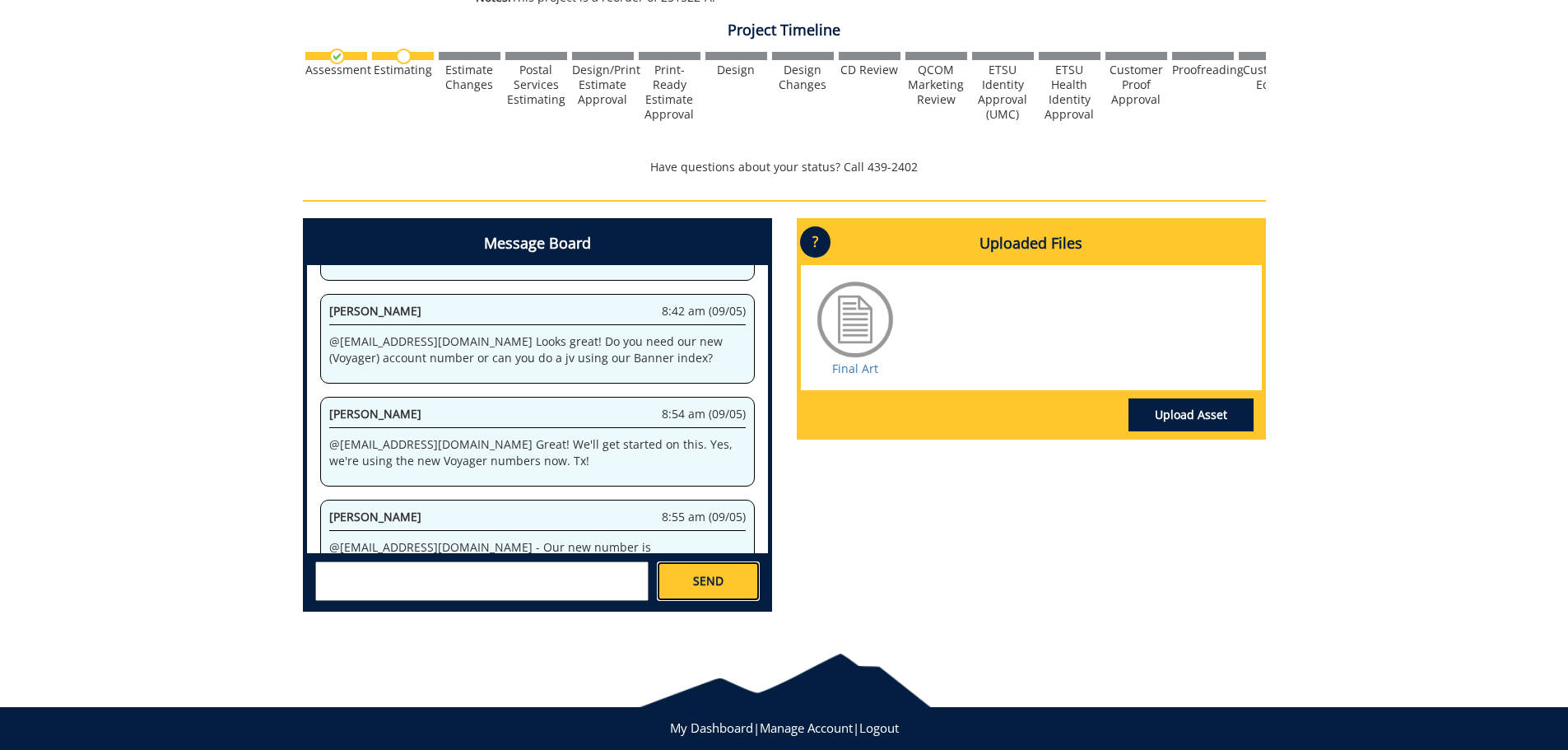
scroll to position [2544, 0]
